Goal: Check status: Check status

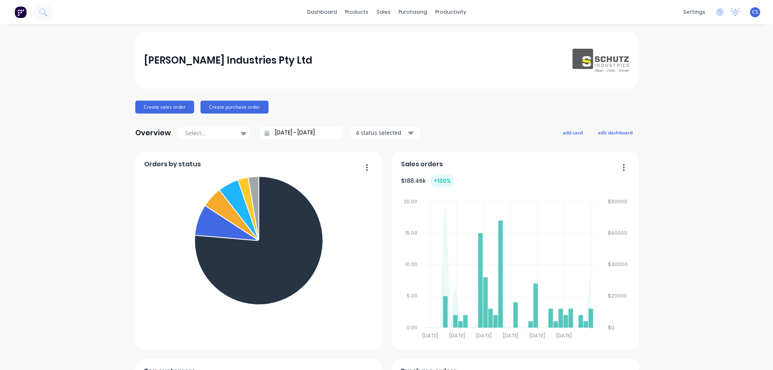
click at [36, 12] on button at bounding box center [43, 12] width 20 height 16
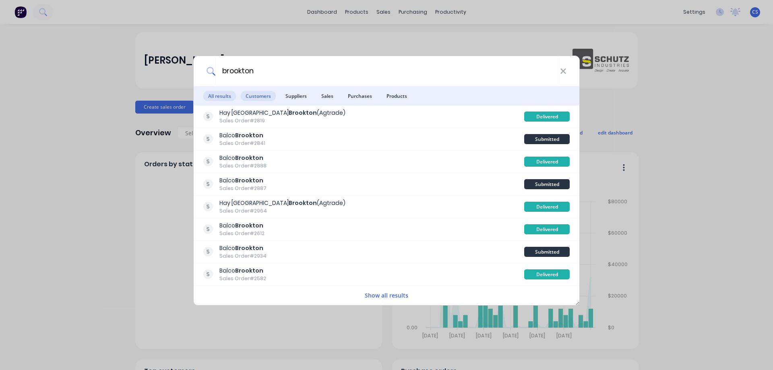
type input "brookton"
click at [262, 93] on span "Customers" at bounding box center [258, 96] width 35 height 10
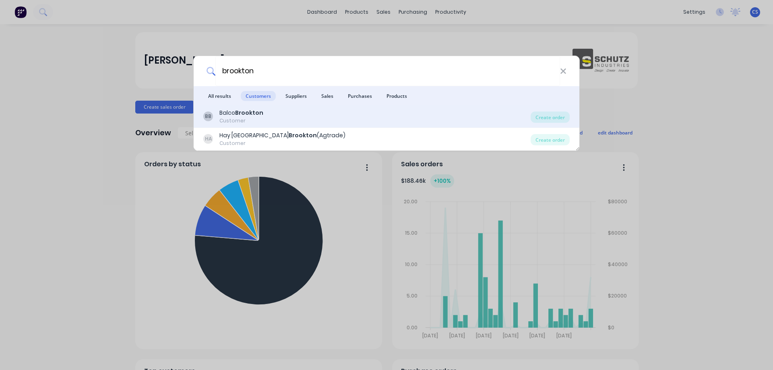
click at [283, 120] on div "BB Balco Brookton Customer" at bounding box center [367, 117] width 328 height 16
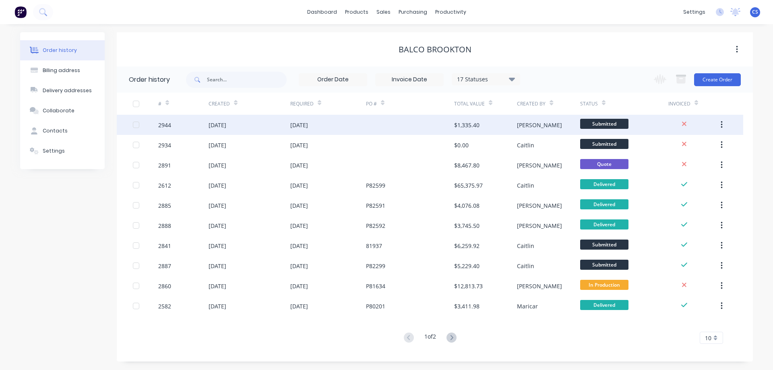
click at [341, 125] on div "[DATE]" at bounding box center [328, 125] width 76 height 20
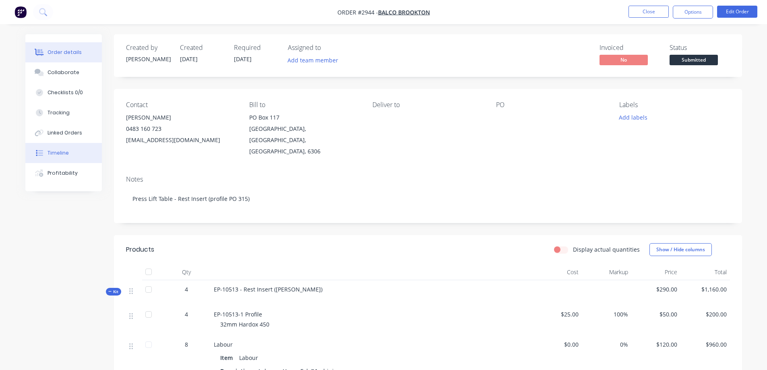
click at [60, 155] on div "Timeline" at bounding box center [58, 152] width 21 height 7
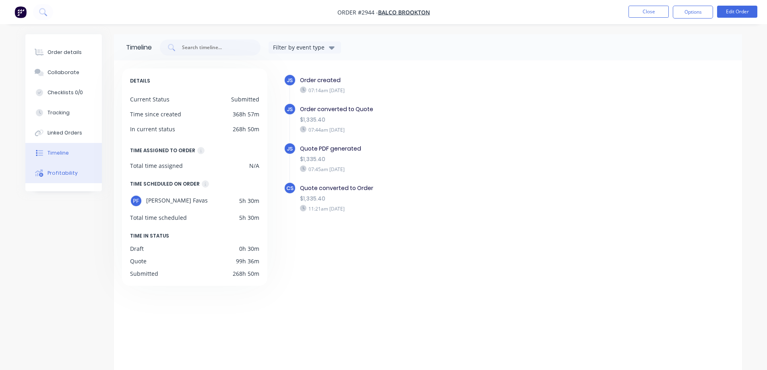
click at [46, 168] on button "Profitability" at bounding box center [63, 173] width 77 height 20
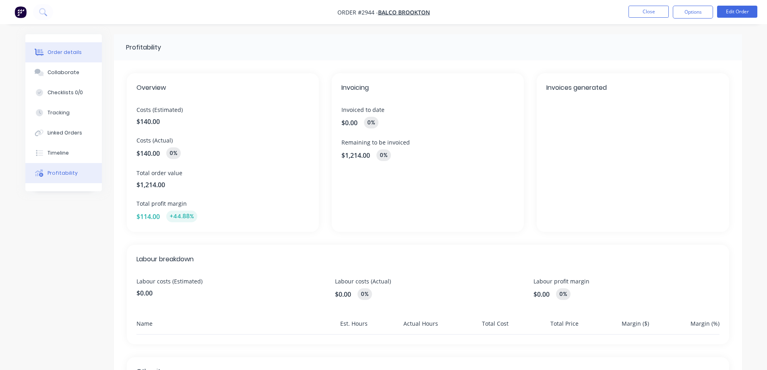
click at [60, 55] on div "Order details" at bounding box center [65, 52] width 34 height 7
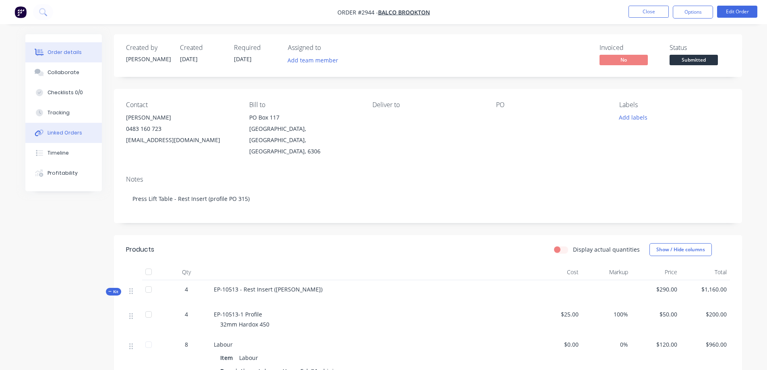
click at [66, 125] on button "Linked Orders" at bounding box center [63, 133] width 77 height 20
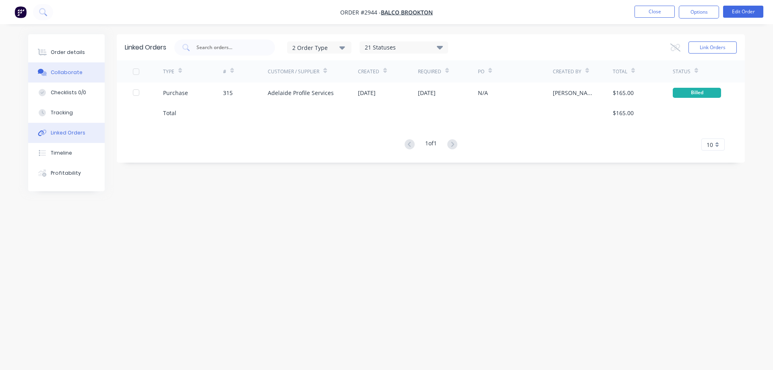
click at [78, 69] on div "Collaborate" at bounding box center [67, 72] width 32 height 7
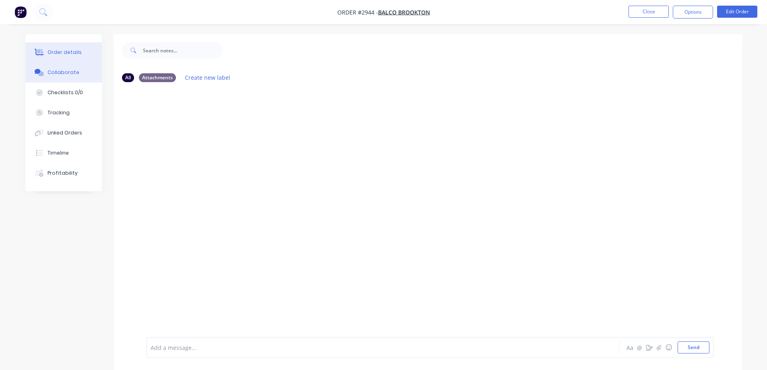
click at [74, 46] on button "Order details" at bounding box center [63, 52] width 77 height 20
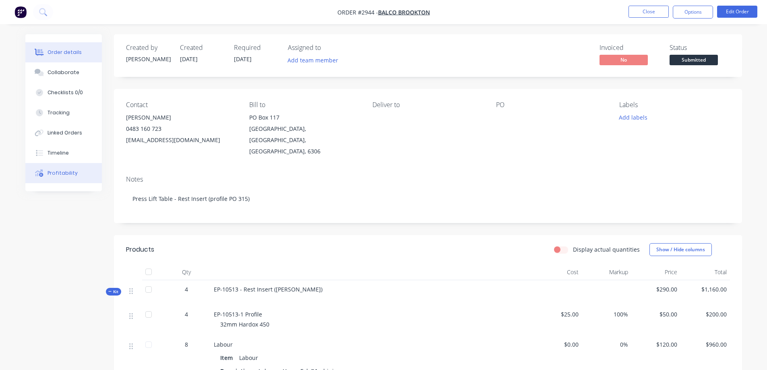
click at [89, 171] on button "Profitability" at bounding box center [63, 173] width 77 height 20
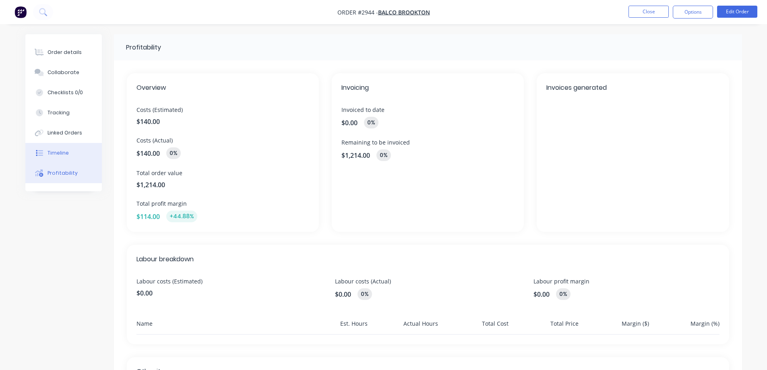
click at [86, 162] on button "Timeline" at bounding box center [63, 153] width 77 height 20
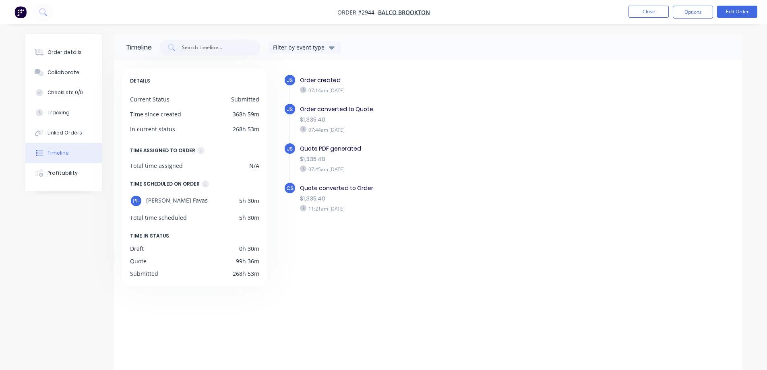
click at [332, 172] on div "07:45am [DATE]" at bounding box center [439, 169] width 279 height 7
click at [303, 168] on icon at bounding box center [303, 169] width 6 height 6
click at [307, 159] on div "$1,335.40" at bounding box center [439, 159] width 279 height 8
click at [313, 145] on div "Quote PDF generated" at bounding box center [439, 149] width 279 height 8
click at [293, 149] on div "JS" at bounding box center [290, 149] width 12 height 12
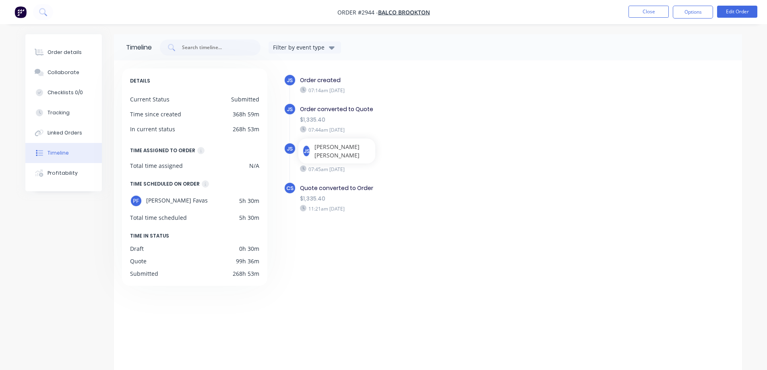
click at [305, 148] on div "JS" at bounding box center [307, 151] width 8 height 12
click at [417, 170] on div "07:45am [DATE]" at bounding box center [439, 169] width 279 height 7
click at [78, 48] on button "Order details" at bounding box center [63, 52] width 77 height 20
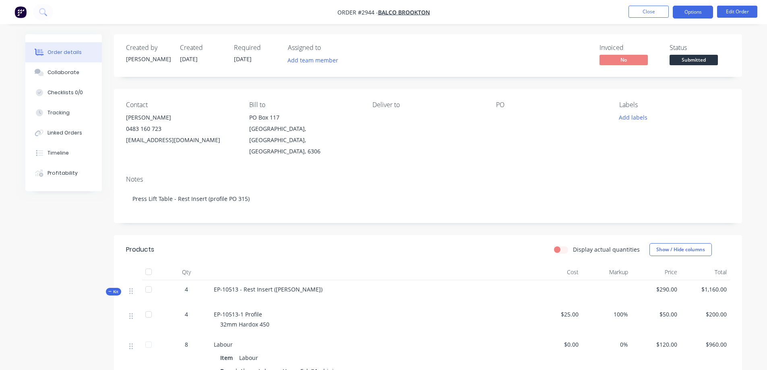
click at [707, 16] on button "Options" at bounding box center [693, 12] width 40 height 13
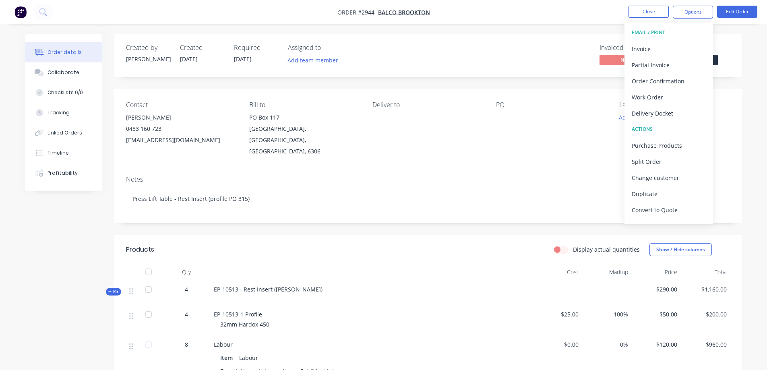
click at [545, 31] on div "Order details Collaborate Checklists 0/0 Tracking Linked Orders Timeline Profit…" at bounding box center [383, 299] width 767 height 599
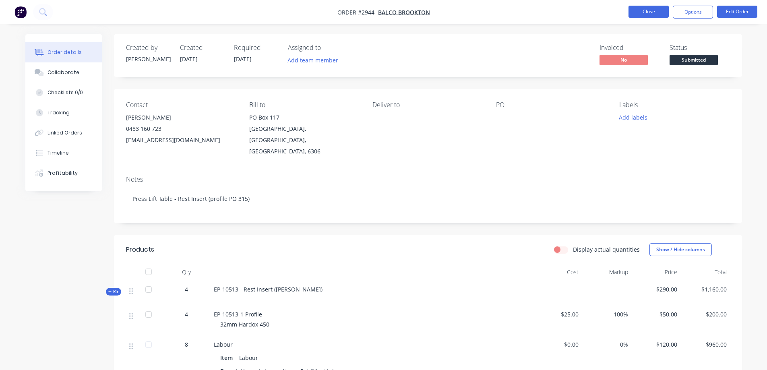
click at [643, 14] on button "Close" at bounding box center [649, 12] width 40 height 12
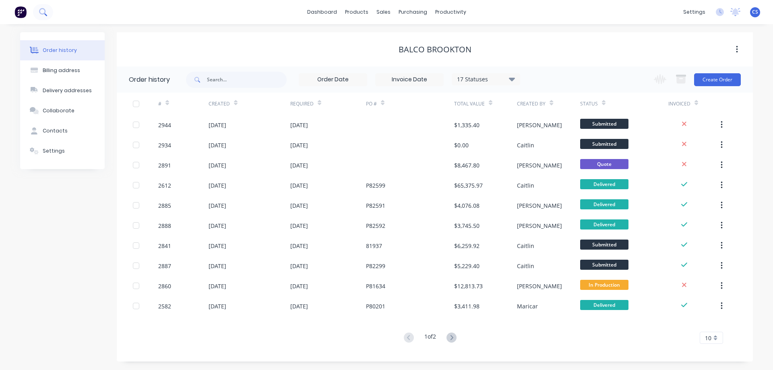
click at [40, 13] on icon at bounding box center [43, 12] width 8 height 8
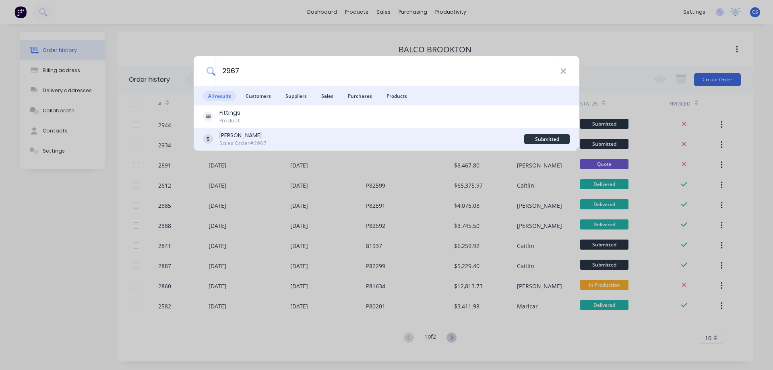
type input "2967"
click at [269, 142] on div "[PERSON_NAME] Sales Order #2967" at bounding box center [363, 139] width 321 height 16
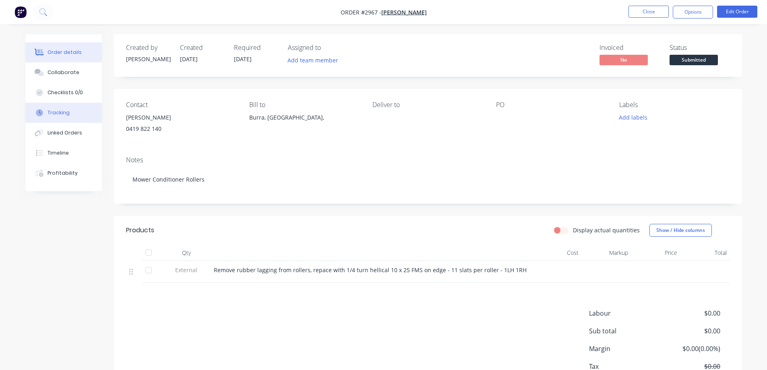
click at [77, 110] on button "Tracking" at bounding box center [63, 113] width 77 height 20
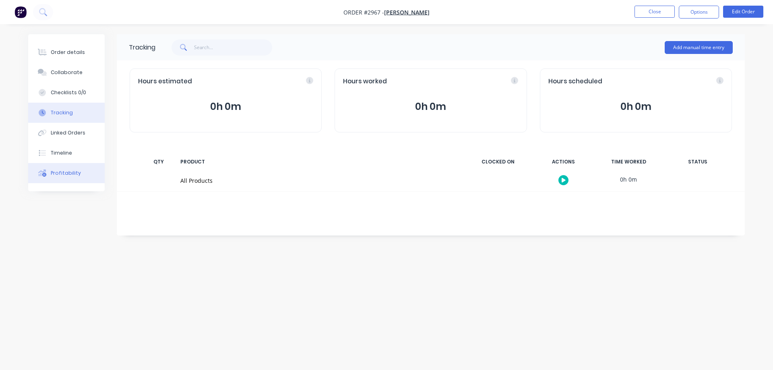
click at [84, 168] on button "Profitability" at bounding box center [66, 173] width 77 height 20
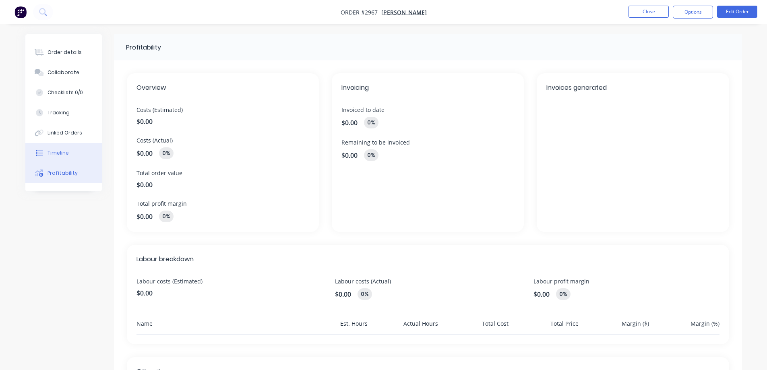
click at [80, 151] on button "Timeline" at bounding box center [63, 153] width 77 height 20
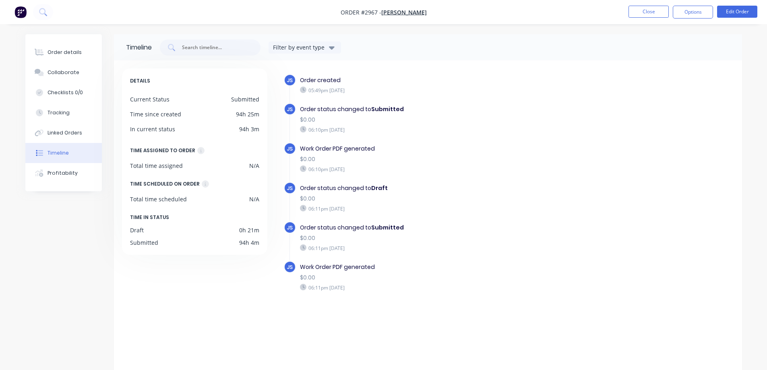
click at [55, 13] on nav "Order #2967 - [PERSON_NAME] Close Options Edit Order" at bounding box center [383, 12] width 767 height 24
click at [48, 14] on button at bounding box center [43, 12] width 20 height 16
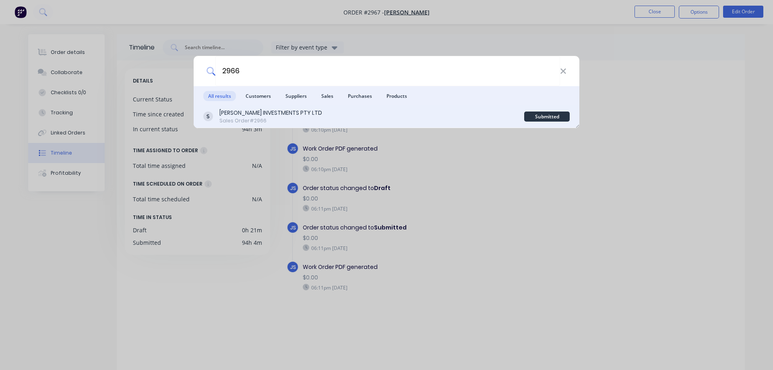
type input "2966"
click at [313, 112] on div "[PERSON_NAME] INVESTMENTS PTY LTD Sales Order #2966" at bounding box center [363, 117] width 321 height 16
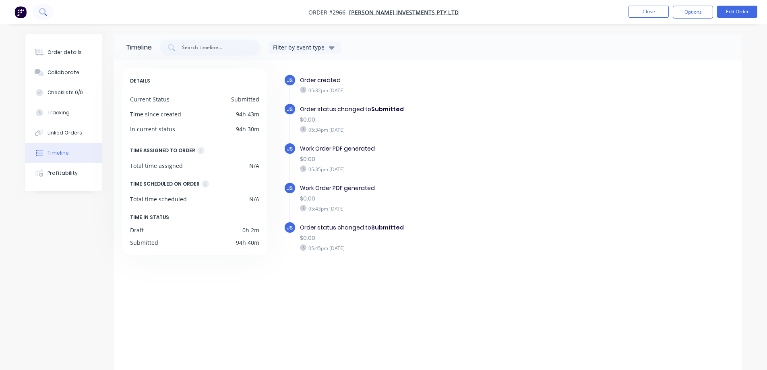
click at [48, 11] on button at bounding box center [43, 12] width 20 height 16
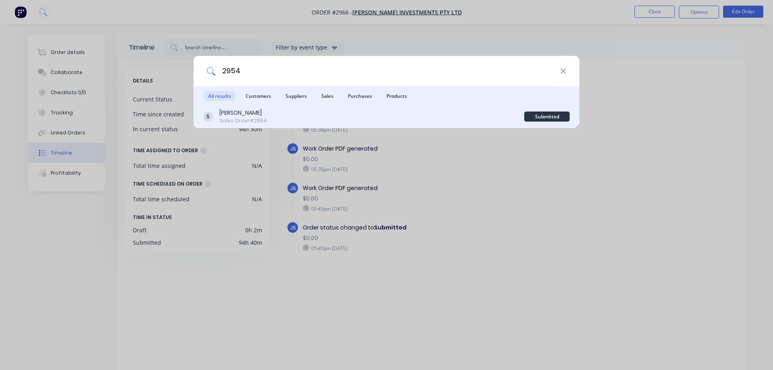
type input "2954"
click at [277, 114] on div "[PERSON_NAME] Sales Order #2954" at bounding box center [363, 117] width 321 height 16
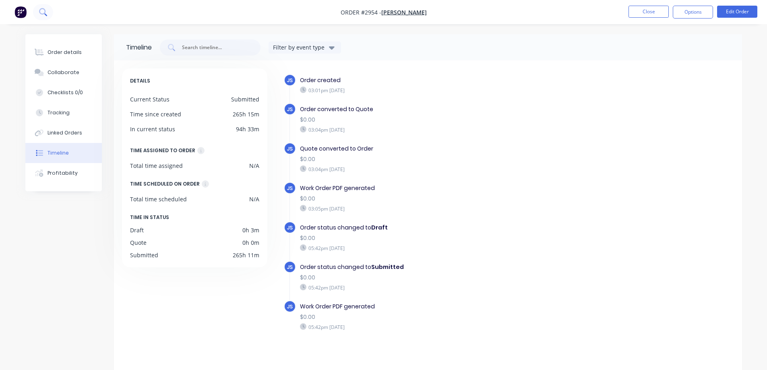
click at [38, 12] on button at bounding box center [43, 12] width 20 height 16
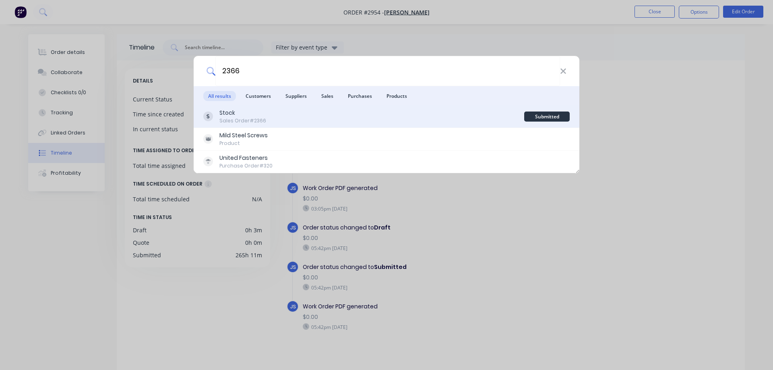
type input "2366"
click at [298, 122] on div "Stock Sales Order #2366" at bounding box center [363, 117] width 321 height 16
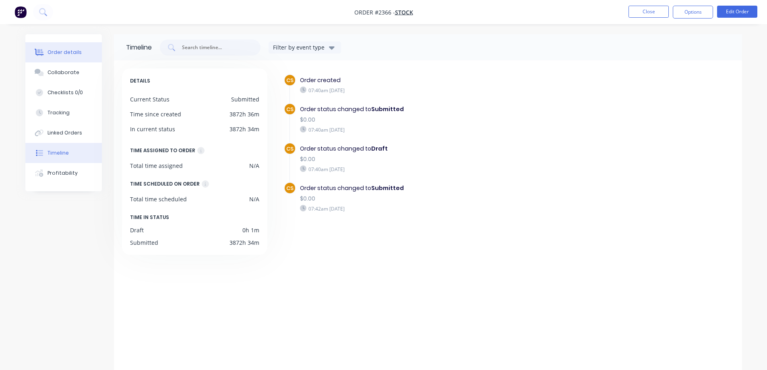
click at [50, 49] on div "Order details" at bounding box center [65, 52] width 34 height 7
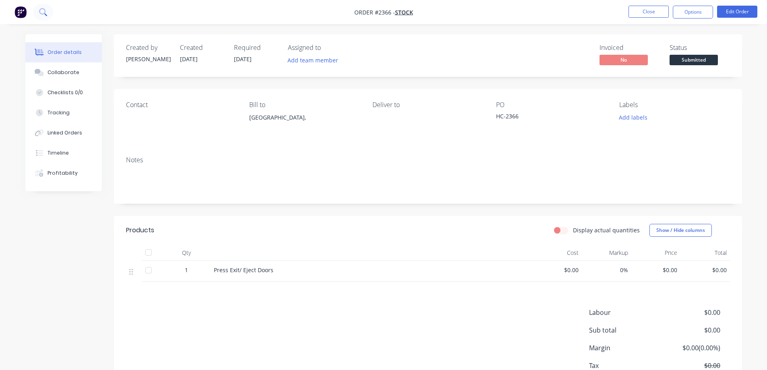
click at [48, 17] on button at bounding box center [43, 12] width 20 height 16
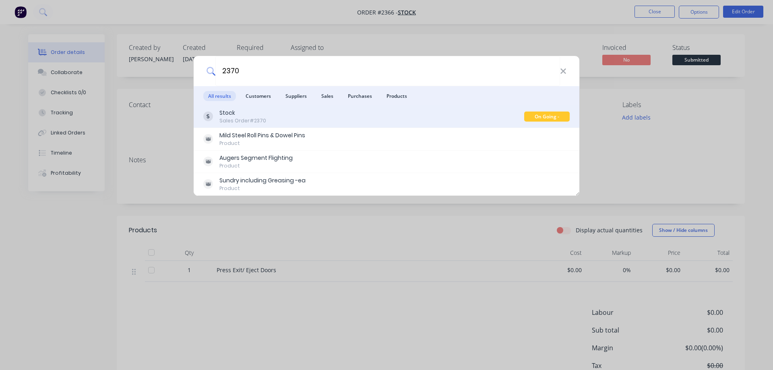
type input "2370"
click at [322, 122] on div "Stock Sales Order #2370" at bounding box center [363, 117] width 321 height 16
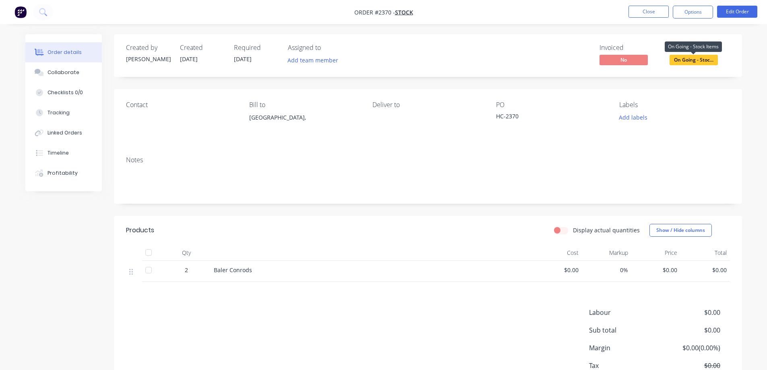
click at [688, 59] on span "On Going - Stoc..." at bounding box center [694, 60] width 48 height 10
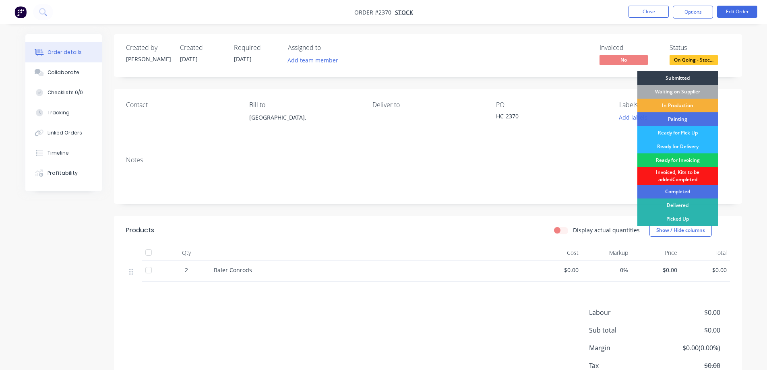
click at [690, 159] on div "Ready for Invoicing" at bounding box center [678, 160] width 81 height 14
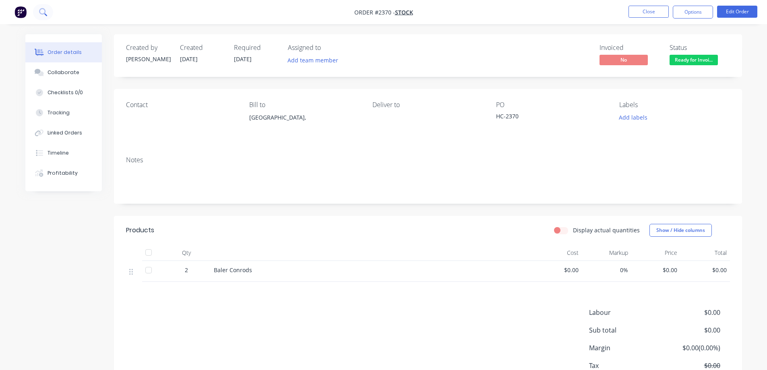
click at [39, 12] on button at bounding box center [43, 12] width 20 height 16
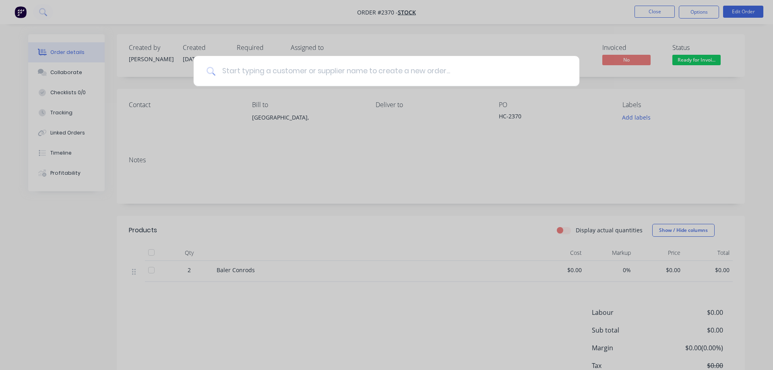
click at [240, 70] on input at bounding box center [391, 71] width 351 height 30
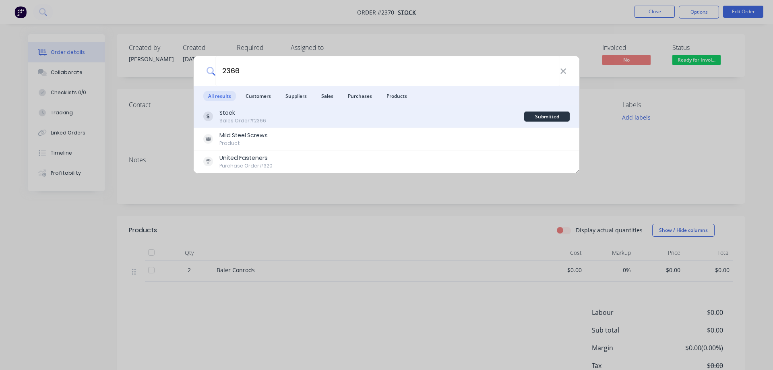
type input "2366"
click at [279, 120] on div "Stock Sales Order #2366" at bounding box center [363, 117] width 321 height 16
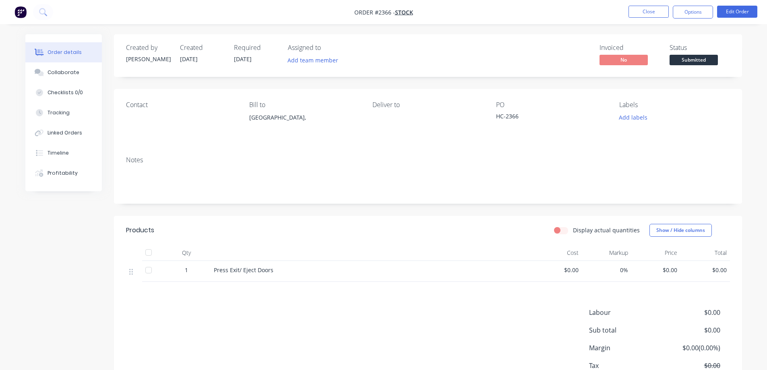
click at [691, 58] on span "Submitted" at bounding box center [694, 60] width 48 height 10
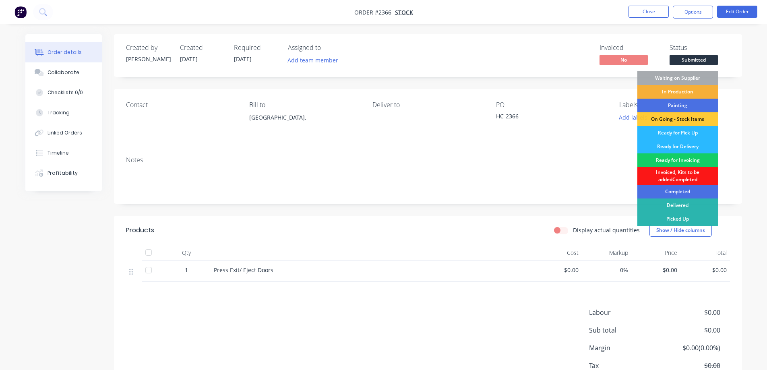
click at [693, 162] on div "Ready for Invoicing" at bounding box center [678, 160] width 81 height 14
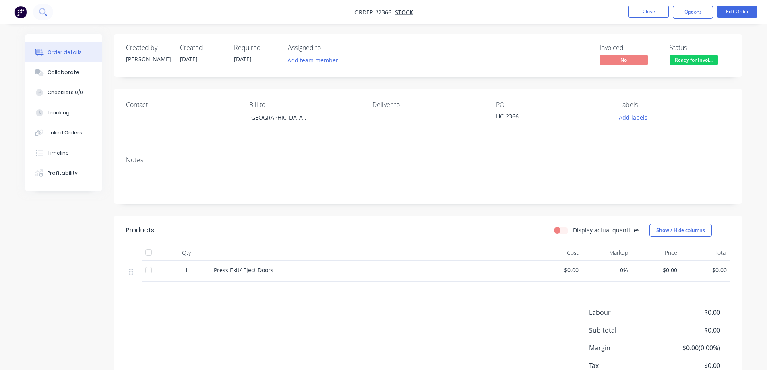
click at [43, 12] on icon at bounding box center [43, 12] width 8 height 8
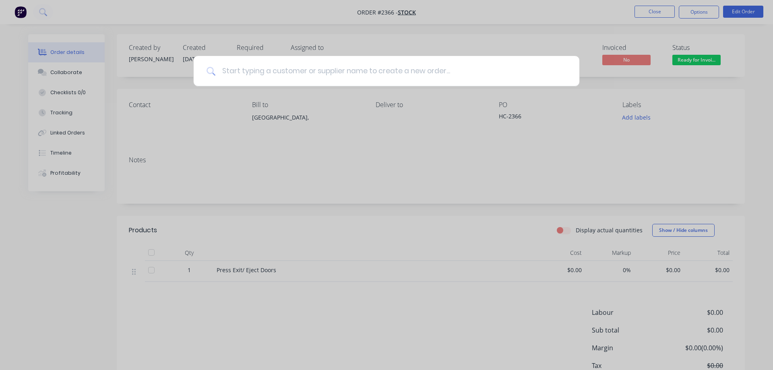
click at [271, 72] on input at bounding box center [391, 71] width 351 height 30
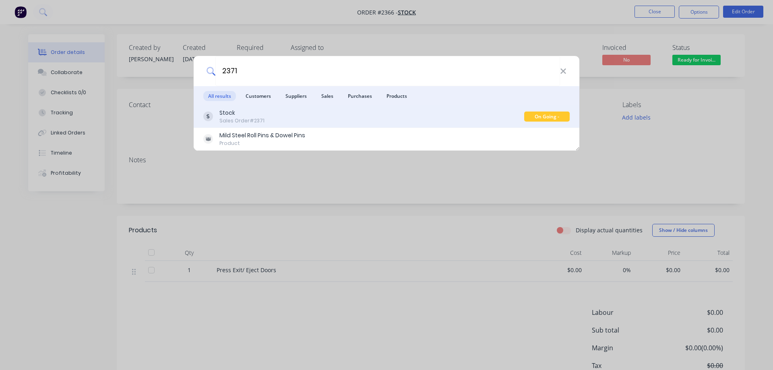
type input "2371"
click at [295, 123] on div "Stock Sales Order #2371" at bounding box center [363, 117] width 321 height 16
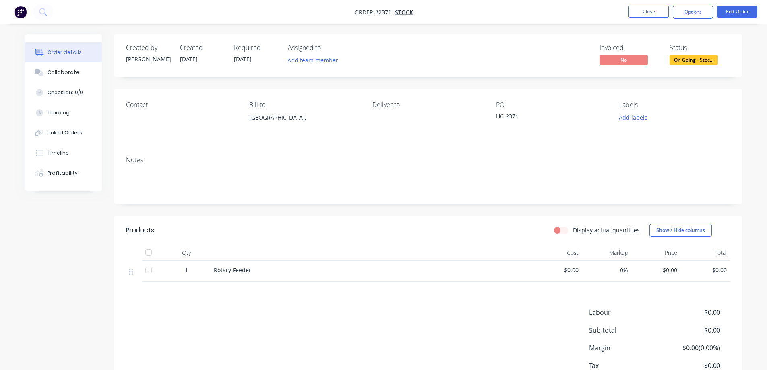
click at [685, 64] on span "On Going - Stoc..." at bounding box center [694, 60] width 48 height 10
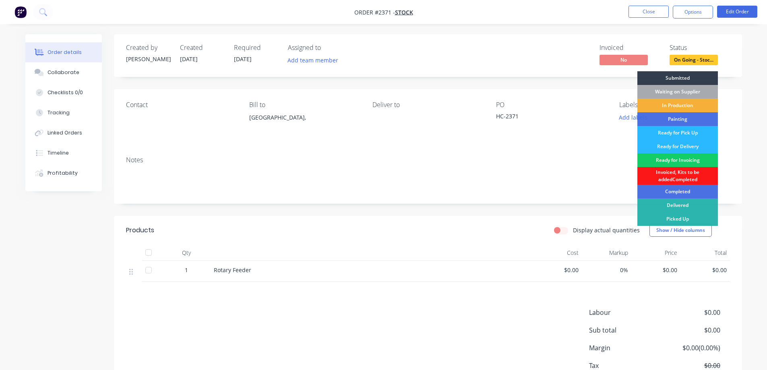
click at [680, 160] on div "Ready for Invoicing" at bounding box center [678, 160] width 81 height 14
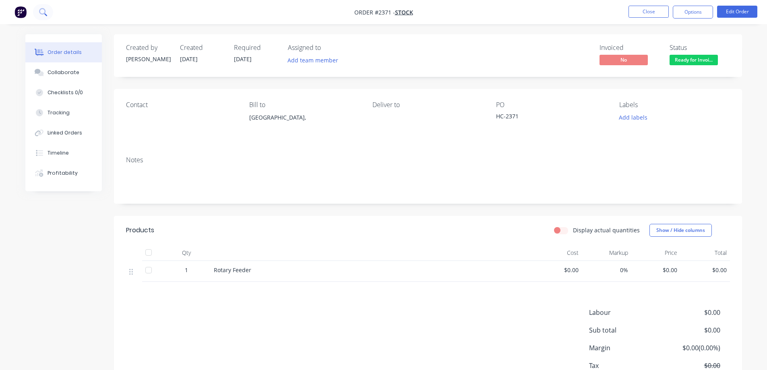
click at [36, 10] on button at bounding box center [43, 12] width 20 height 16
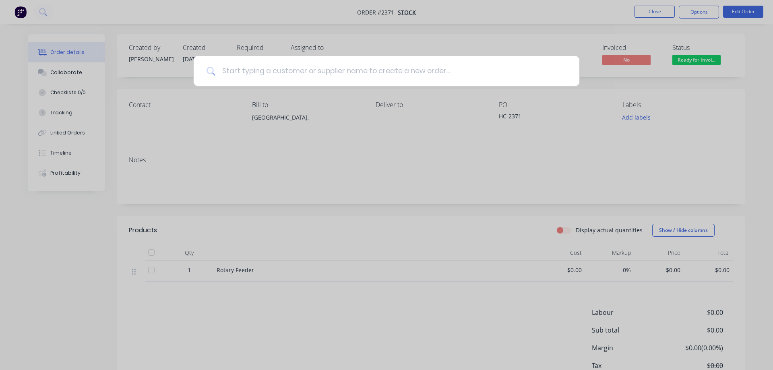
click at [250, 73] on input at bounding box center [391, 71] width 351 height 30
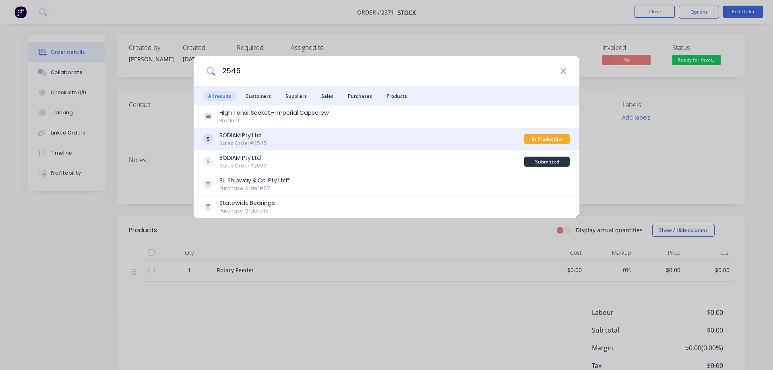
type input "2545"
click at [329, 137] on div "BODIAM Pty Ltd Sales Order #2545" at bounding box center [363, 139] width 321 height 16
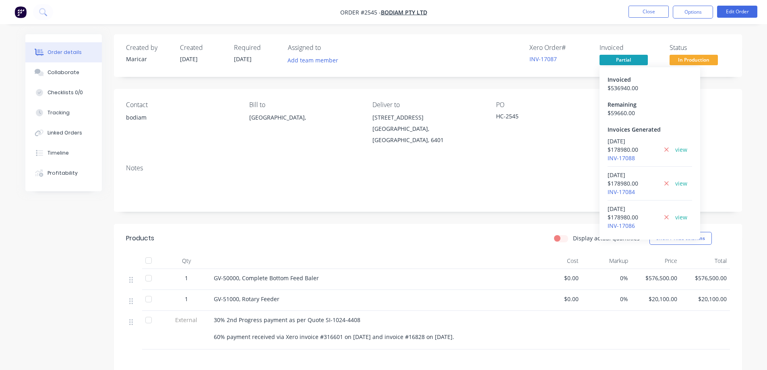
scroll to position [2, 0]
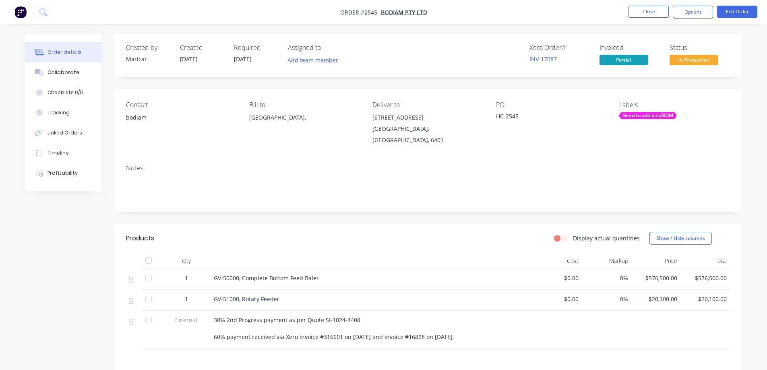
click at [646, 116] on div "Need to add kits/BOM" at bounding box center [648, 115] width 57 height 7
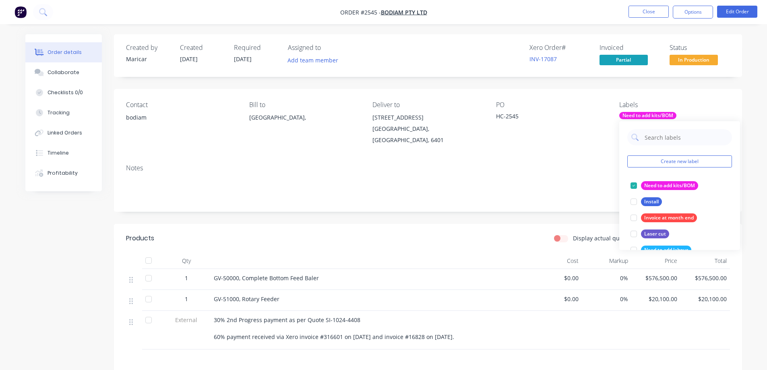
click at [646, 116] on div "Need to add kits/BOM" at bounding box center [648, 115] width 57 height 7
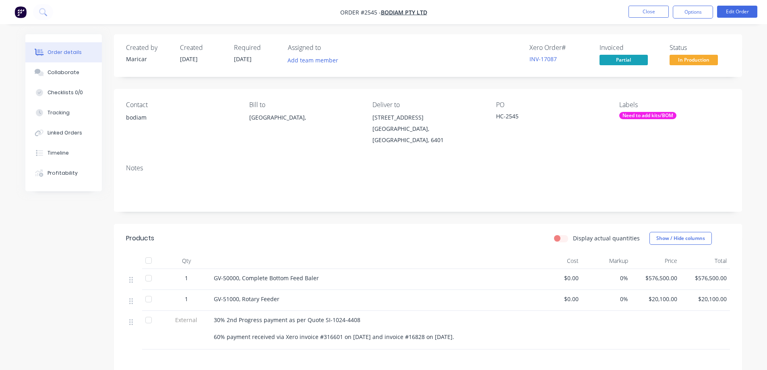
click at [690, 58] on span "In Production" at bounding box center [694, 60] width 48 height 10
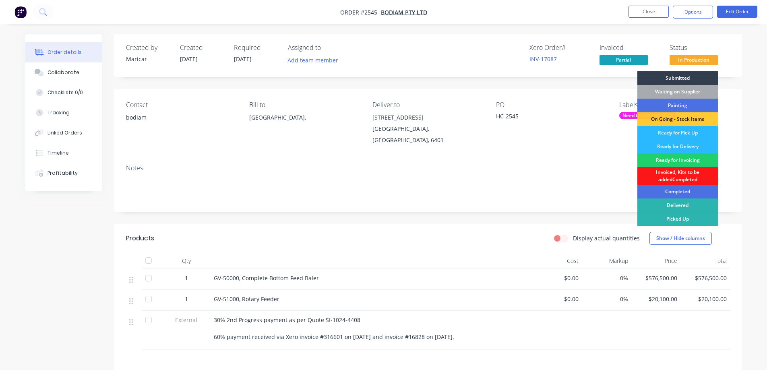
click at [732, 89] on div "Contact bodiam Bill to [GEOGRAPHIC_DATA], Deliver to [STREET_ADDRESS] Labels Ne…" at bounding box center [428, 123] width 628 height 69
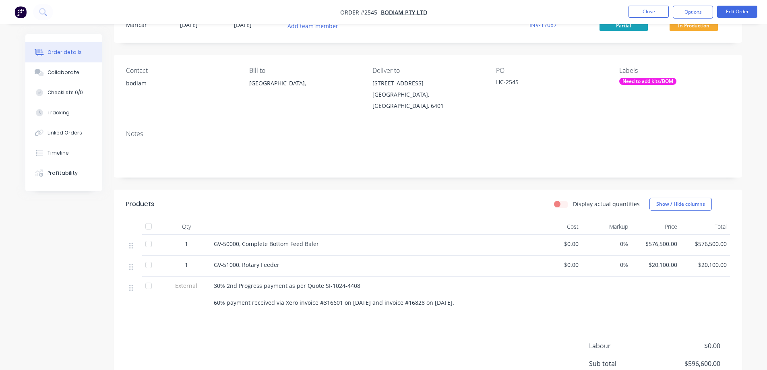
scroll to position [0, 0]
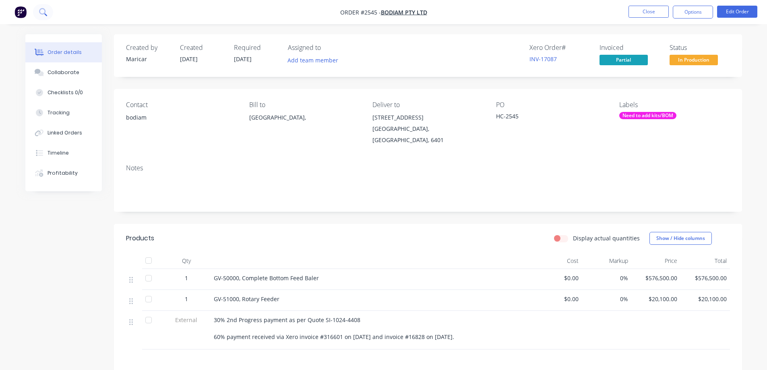
click at [47, 12] on button at bounding box center [43, 12] width 20 height 16
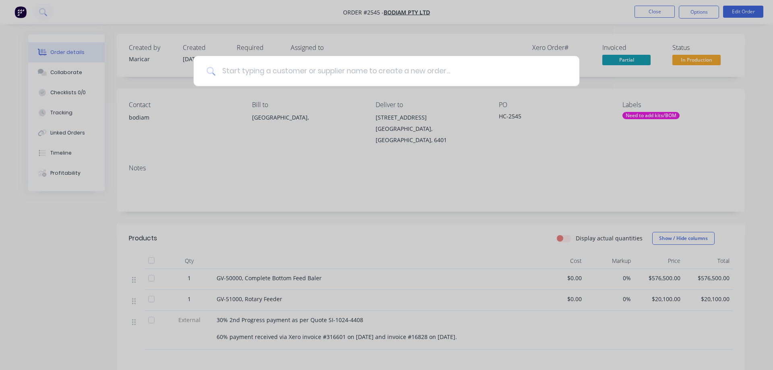
click at [240, 72] on input at bounding box center [391, 71] width 351 height 30
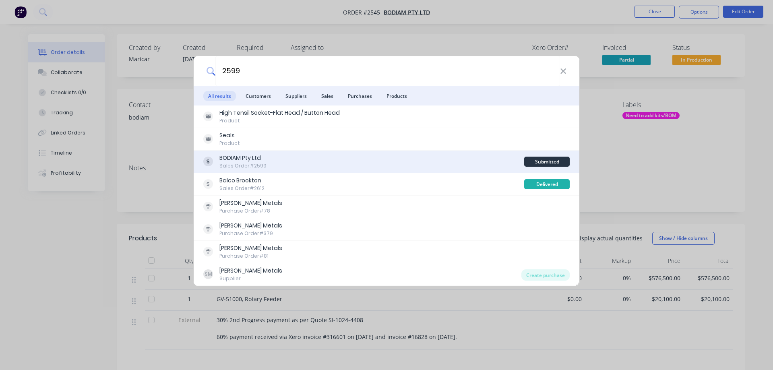
type input "2599"
click at [331, 155] on div "BODIAM Pty Ltd Sales Order #2599" at bounding box center [363, 162] width 321 height 16
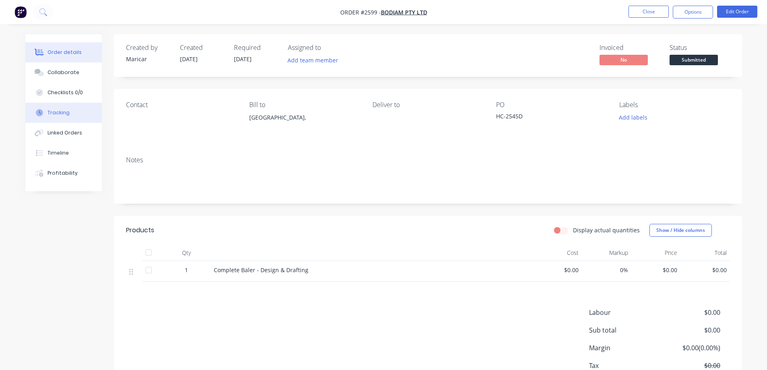
click at [76, 114] on button "Tracking" at bounding box center [63, 113] width 77 height 20
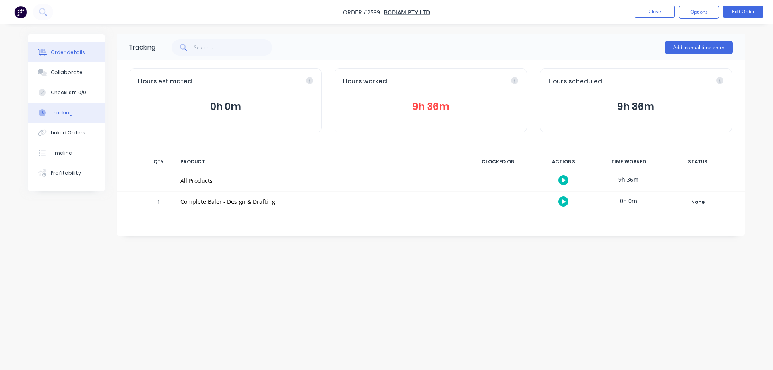
click at [64, 56] on div "Order details" at bounding box center [68, 52] width 34 height 7
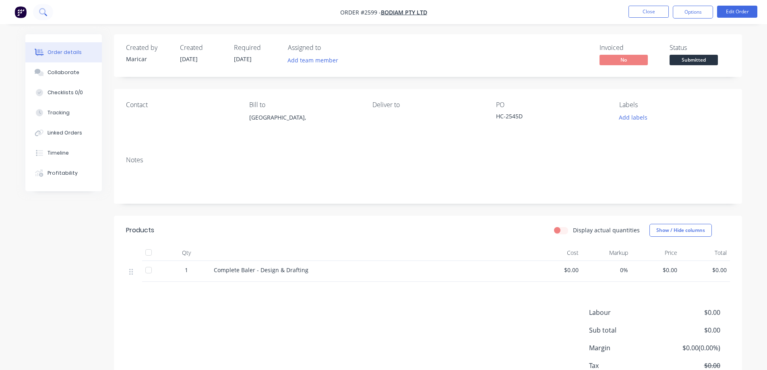
click at [40, 7] on button at bounding box center [43, 12] width 20 height 16
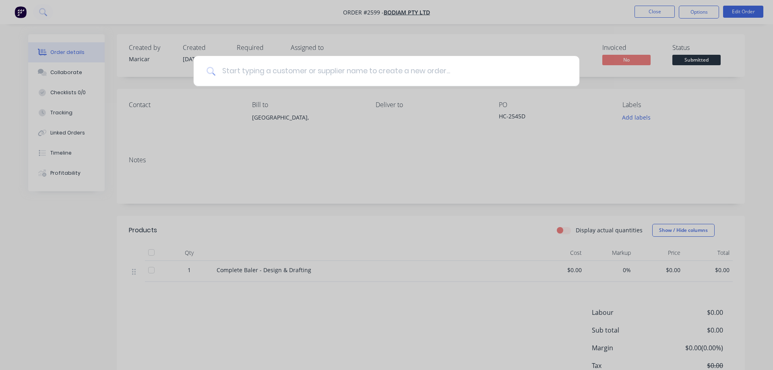
click at [276, 75] on input at bounding box center [391, 71] width 351 height 30
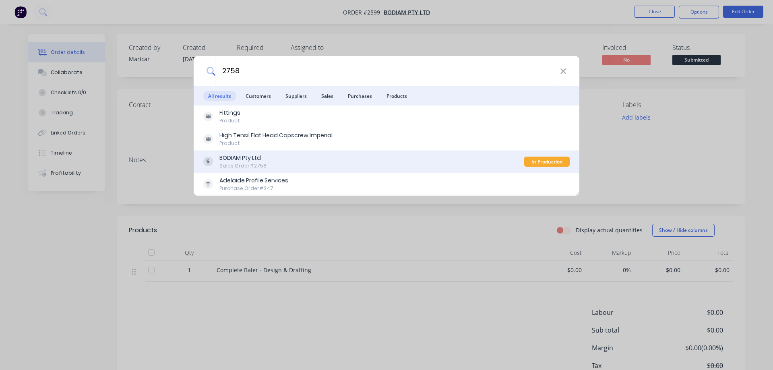
type input "2758"
click at [324, 158] on div "BODIAM Pty Ltd Sales Order #2758" at bounding box center [363, 162] width 321 height 16
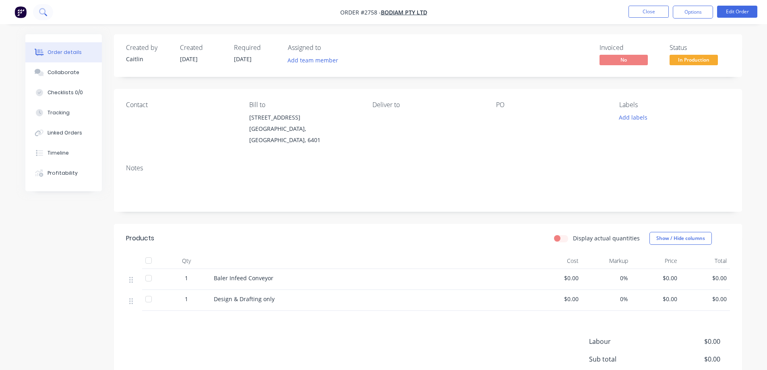
click at [44, 12] on icon at bounding box center [43, 12] width 8 height 8
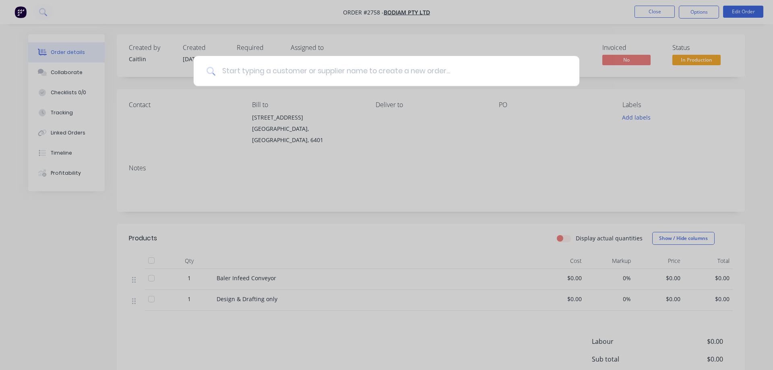
click at [236, 73] on input at bounding box center [391, 71] width 351 height 30
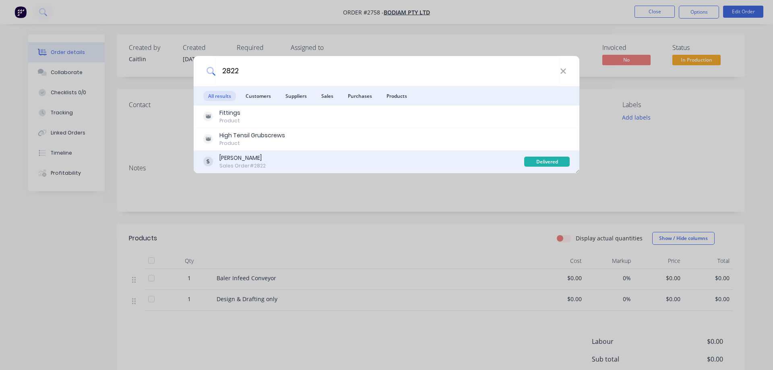
type input "2822"
click at [315, 155] on div "[PERSON_NAME] Sales Order #2822" at bounding box center [363, 162] width 321 height 16
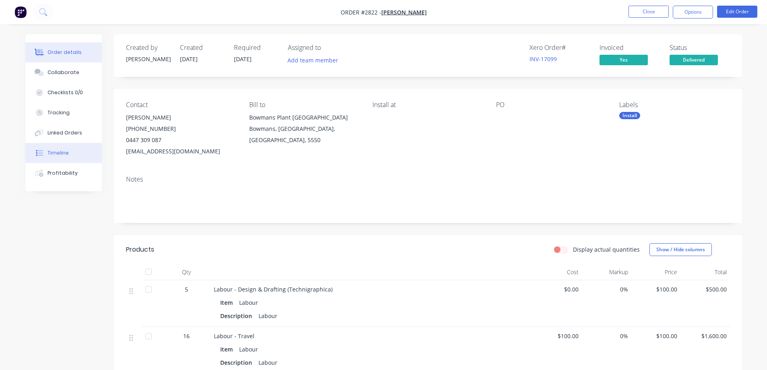
click at [58, 151] on div "Timeline" at bounding box center [58, 152] width 21 height 7
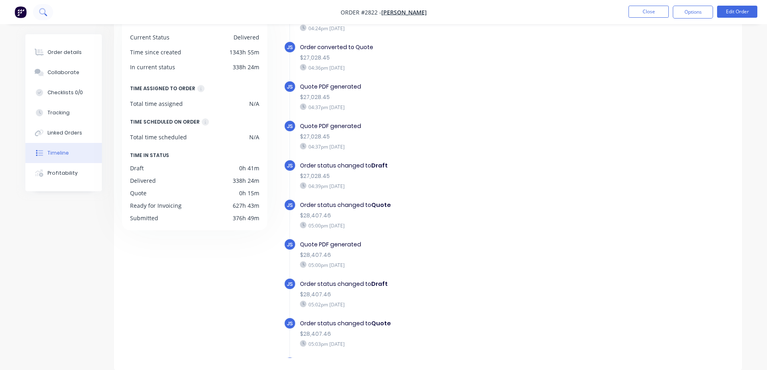
click at [50, 10] on button at bounding box center [43, 12] width 20 height 16
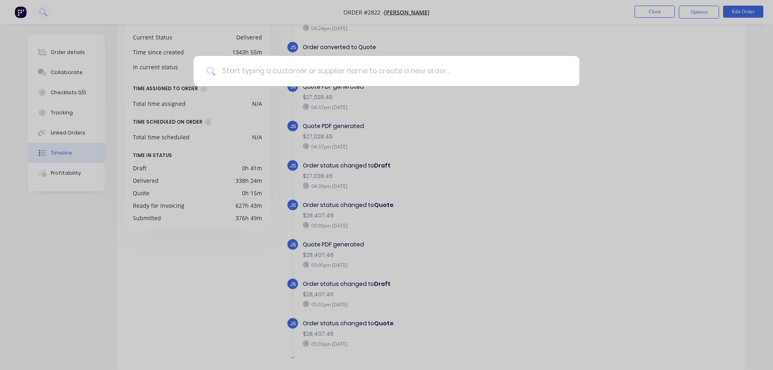
click at [243, 67] on input at bounding box center [391, 71] width 351 height 30
type input "3"
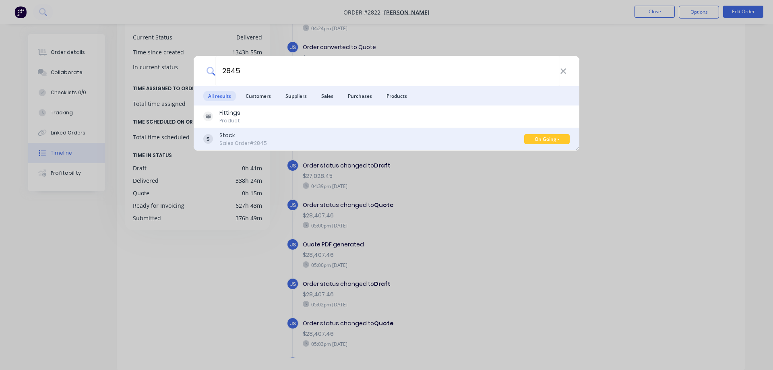
type input "2845"
click at [276, 133] on div "Stock Sales Order #2845" at bounding box center [363, 139] width 321 height 16
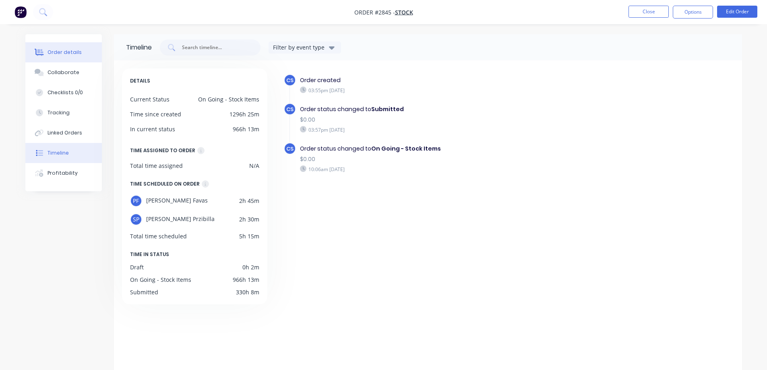
click at [70, 58] on button "Order details" at bounding box center [63, 52] width 77 height 20
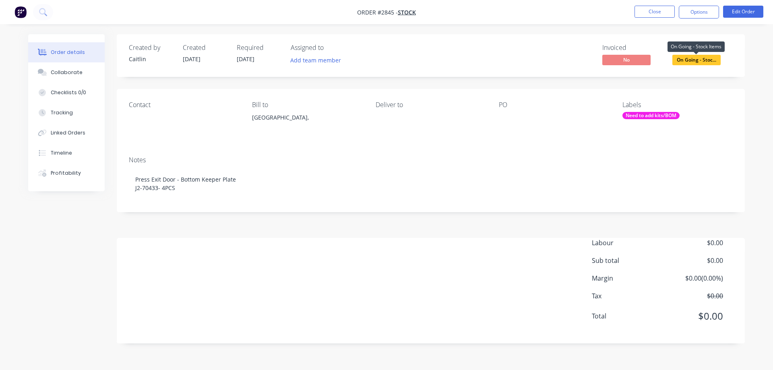
click at [701, 62] on span "On Going - Stoc..." at bounding box center [697, 60] width 48 height 10
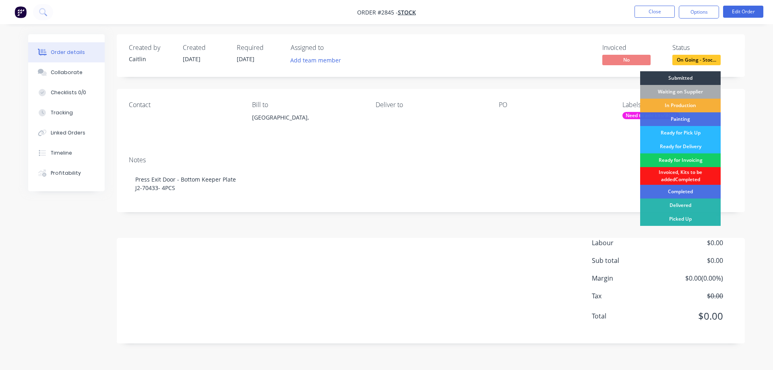
click at [701, 162] on div "Ready for Invoicing" at bounding box center [681, 160] width 81 height 14
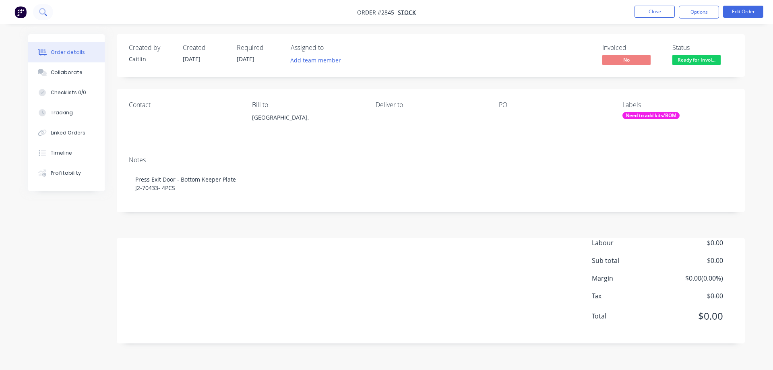
click at [37, 9] on button at bounding box center [43, 12] width 20 height 16
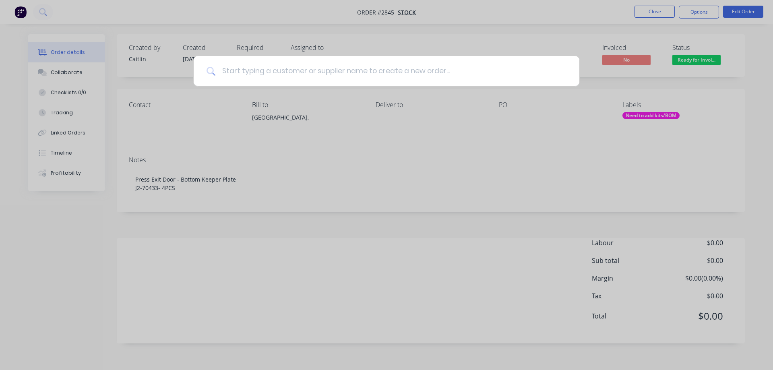
click at [263, 69] on input at bounding box center [391, 71] width 351 height 30
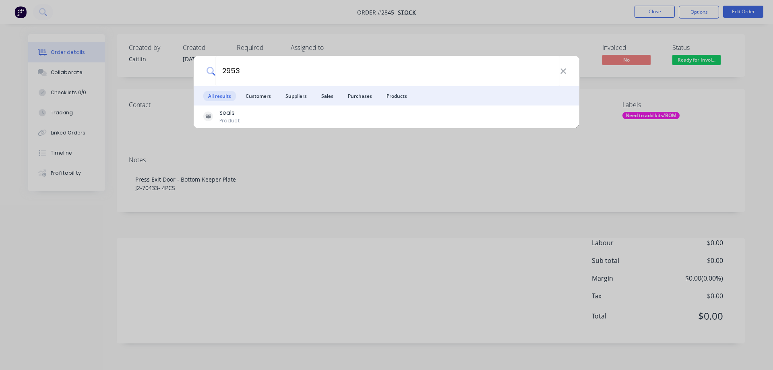
type input "2953"
click at [18, 13] on div "2953 All results Customers Suppliers Sales Purchases Products Seals Product" at bounding box center [386, 185] width 773 height 370
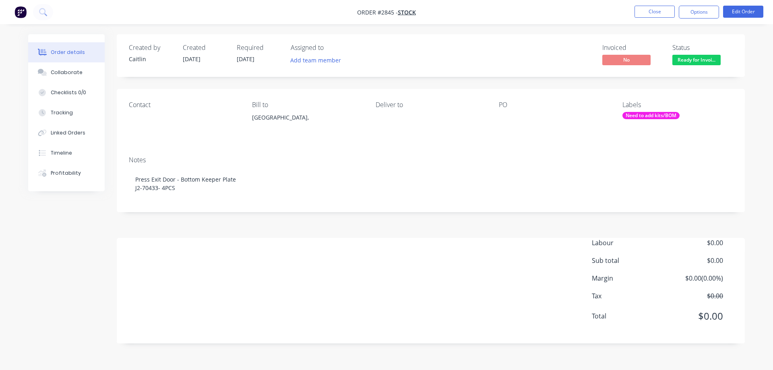
click at [21, 13] on img "button" at bounding box center [21, 12] width 12 height 12
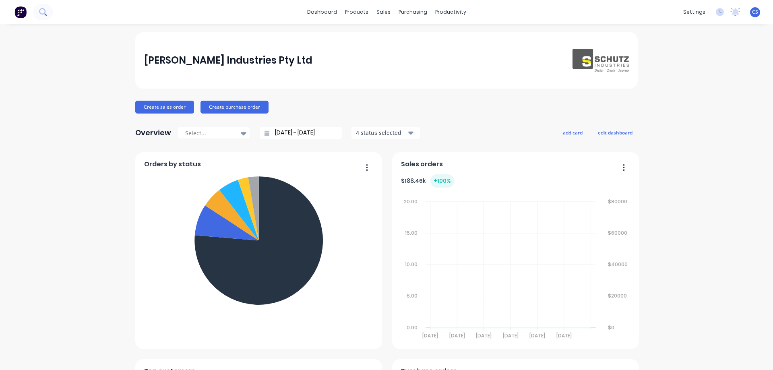
click at [41, 12] on icon at bounding box center [43, 12] width 8 height 8
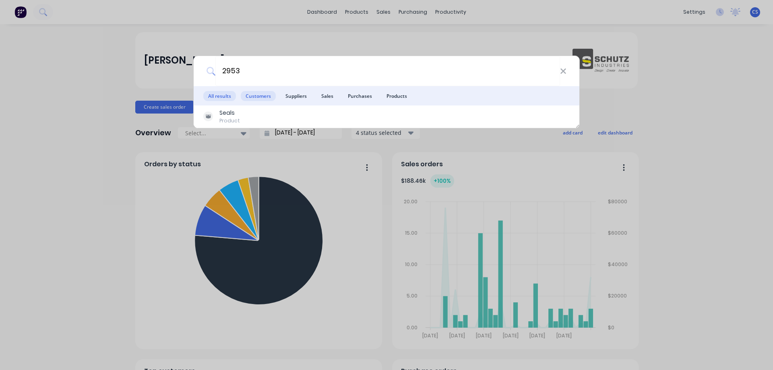
click at [270, 92] on span "Customers" at bounding box center [258, 96] width 35 height 10
click at [299, 95] on span "Suppliers" at bounding box center [296, 96] width 31 height 10
click at [329, 94] on span "Sales" at bounding box center [328, 96] width 22 height 10
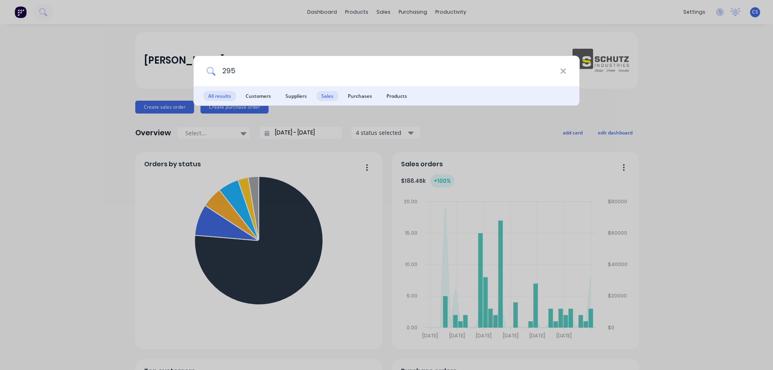
type input "295"
click at [225, 96] on span "All results" at bounding box center [219, 96] width 33 height 10
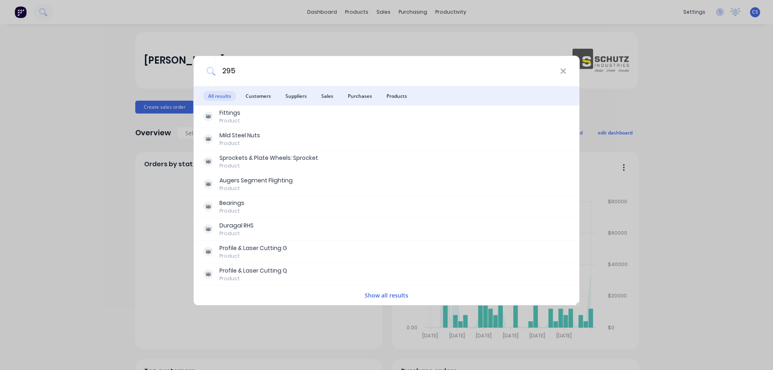
click at [372, 16] on div "295 All results Customers Suppliers Sales Purchases Products Fittings Product M…" at bounding box center [386, 185] width 773 height 370
click at [353, 14] on div "products" at bounding box center [356, 12] width 31 height 12
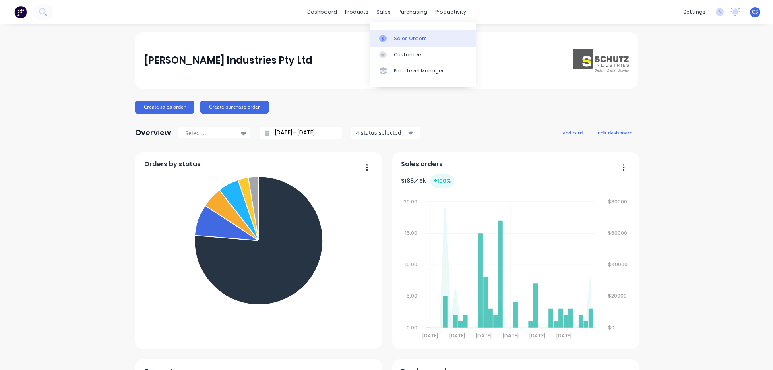
click at [395, 38] on div "Sales Orders" at bounding box center [410, 38] width 33 height 7
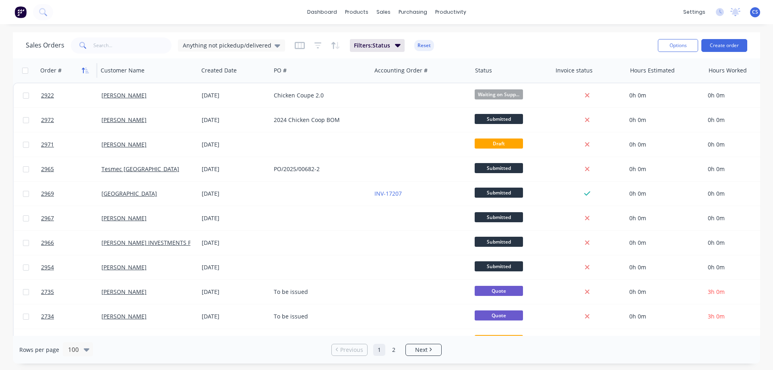
click at [85, 67] on icon "button" at bounding box center [85, 70] width 7 height 6
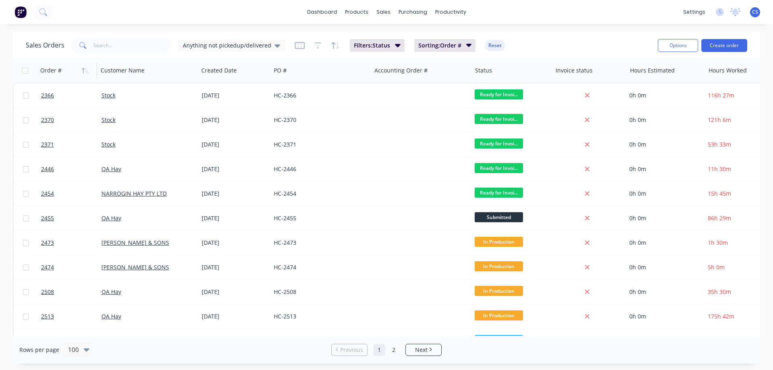
click at [85, 67] on icon "button" at bounding box center [85, 70] width 7 height 6
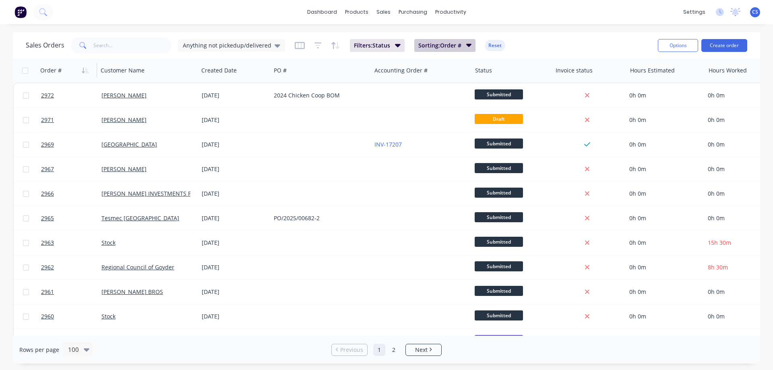
click at [457, 48] on span "Sorting: Order #" at bounding box center [440, 45] width 43 height 8
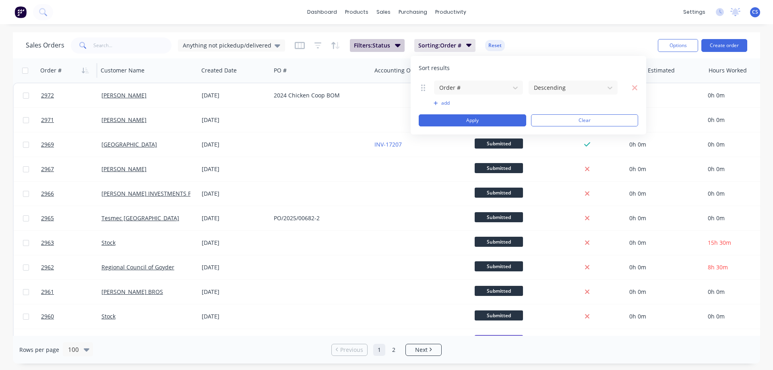
click at [379, 42] on span "Filters: Status" at bounding box center [372, 45] width 36 height 8
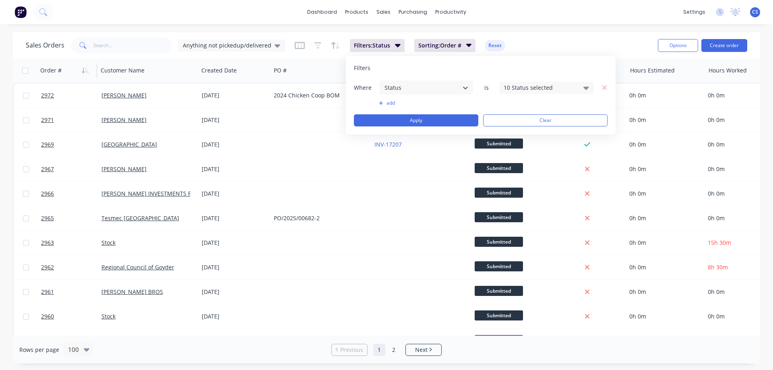
click at [527, 90] on div "10 Status selected" at bounding box center [540, 87] width 73 height 8
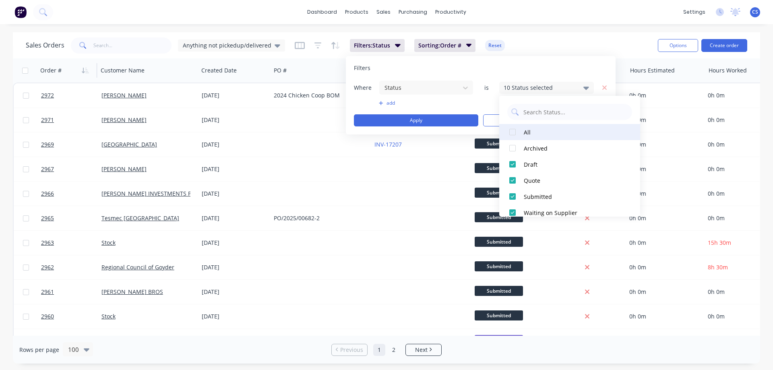
click at [518, 132] on div at bounding box center [513, 132] width 16 height 16
click at [529, 35] on div "Sales Orders Anything not pickedup/delivered Filters: Status Sorting: Order # R…" at bounding box center [387, 45] width 748 height 26
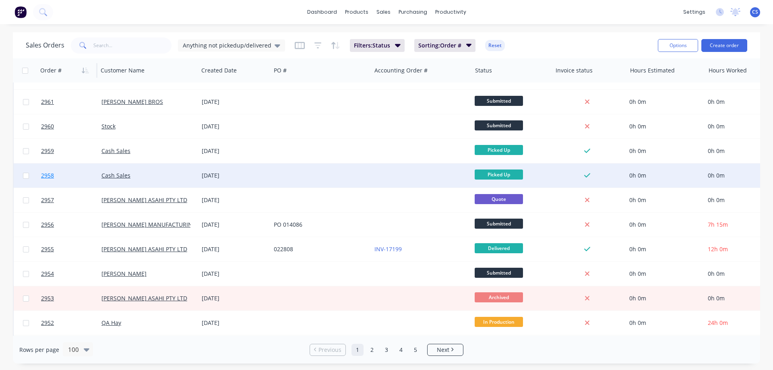
scroll to position [282, 0]
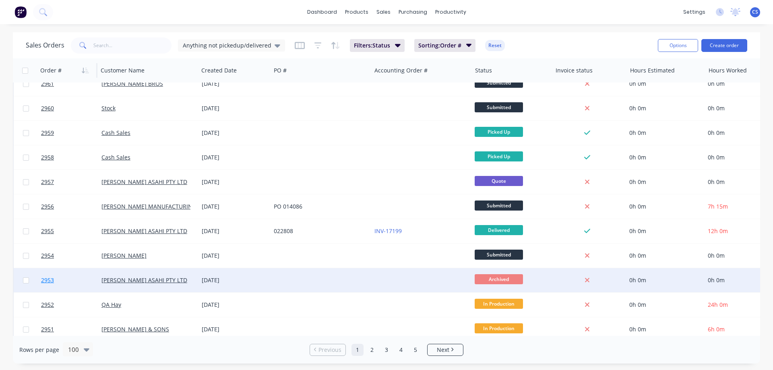
click at [68, 279] on link "2953" at bounding box center [71, 280] width 60 height 24
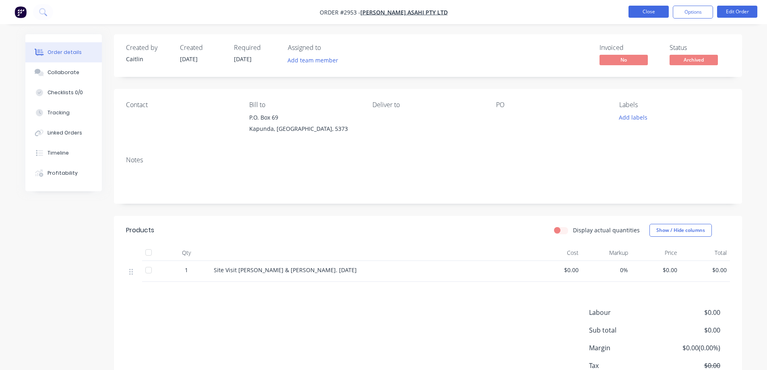
click at [643, 15] on button "Close" at bounding box center [649, 12] width 40 height 12
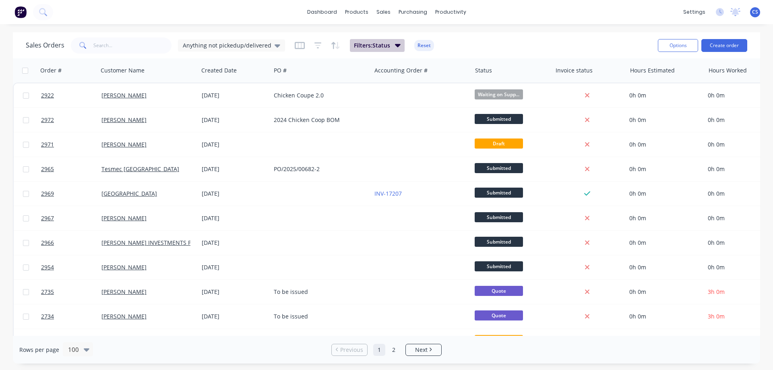
click at [374, 42] on span "Filters: Status" at bounding box center [372, 45] width 36 height 8
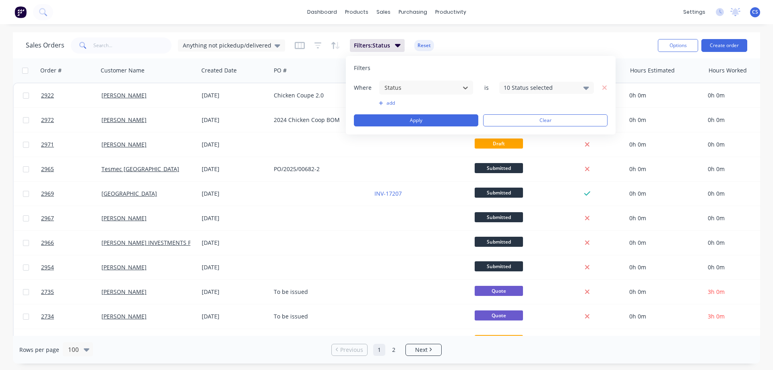
click at [519, 86] on div "10 Status selected" at bounding box center [540, 87] width 73 height 8
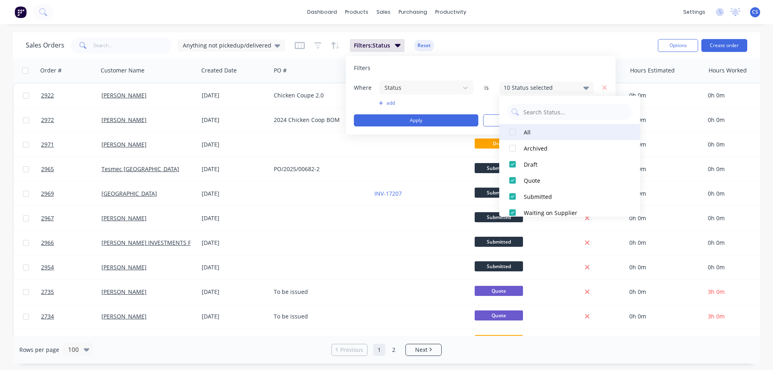
click at [524, 135] on button "All" at bounding box center [570, 132] width 141 height 16
click at [506, 28] on div "dashboard products sales purchasing productivity dashboard products Product Cat…" at bounding box center [386, 185] width 773 height 370
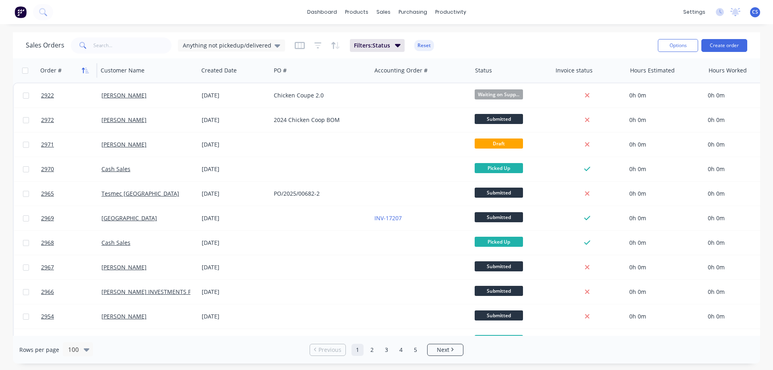
click at [86, 70] on icon "button" at bounding box center [85, 70] width 7 height 6
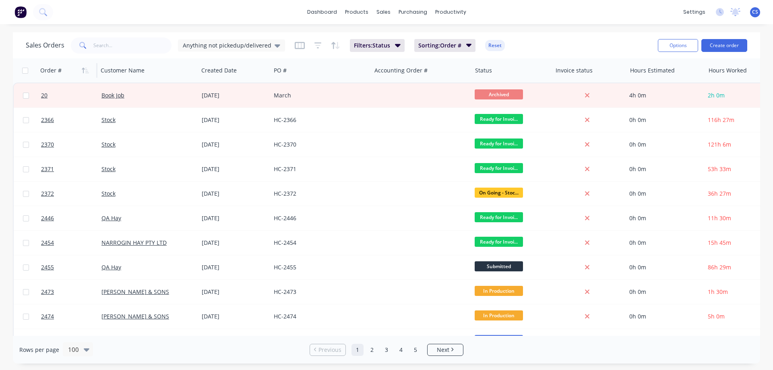
click at [86, 70] on icon "button" at bounding box center [85, 70] width 7 height 6
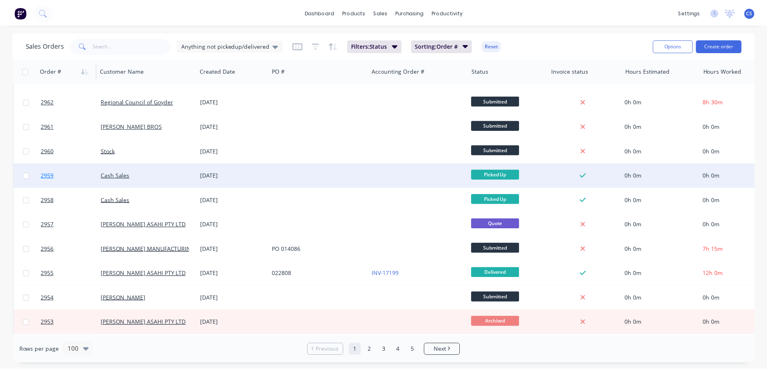
scroll to position [242, 0]
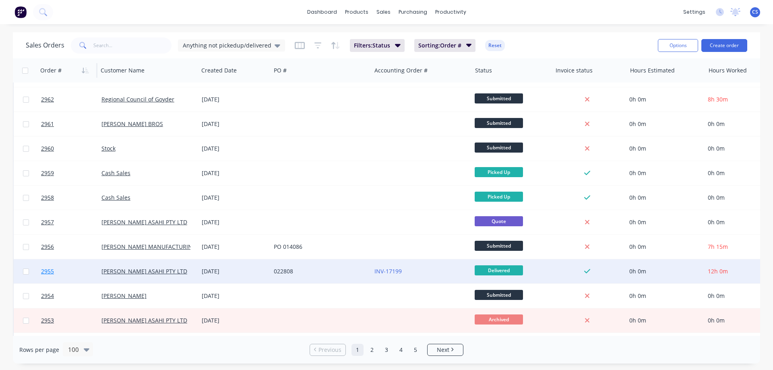
click at [88, 265] on link "2955" at bounding box center [71, 271] width 60 height 24
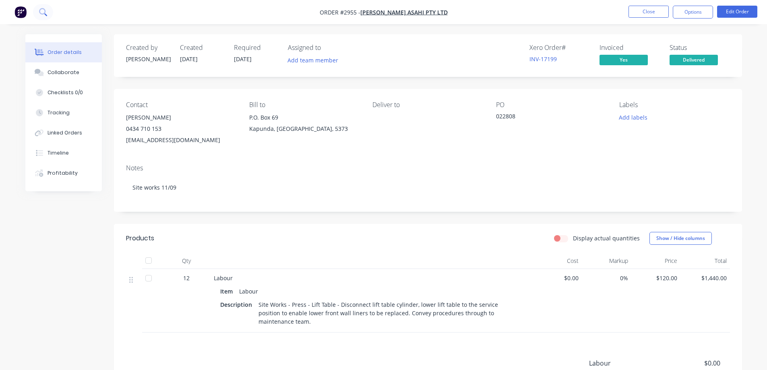
click at [46, 9] on icon at bounding box center [43, 12] width 8 height 8
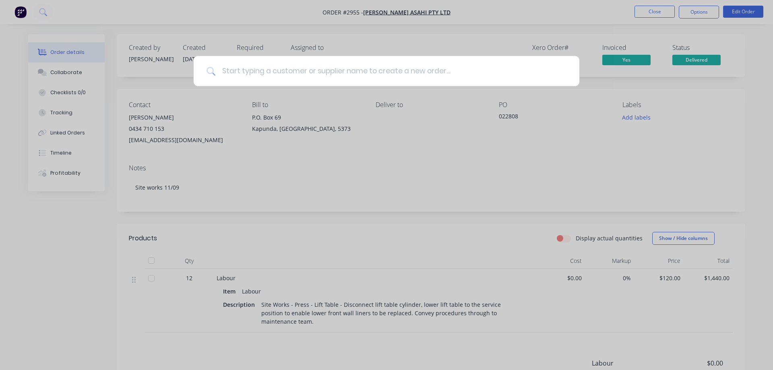
click at [284, 73] on input at bounding box center [391, 71] width 351 height 30
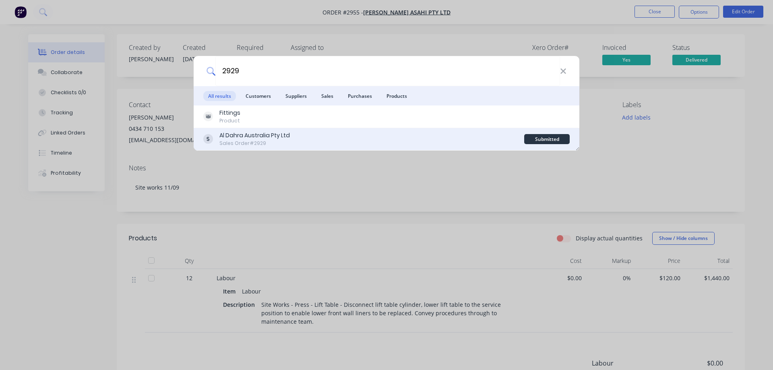
type input "2929"
click at [290, 140] on div "Al Dahra Australia Pty Ltd Sales Order #2929" at bounding box center [363, 139] width 321 height 16
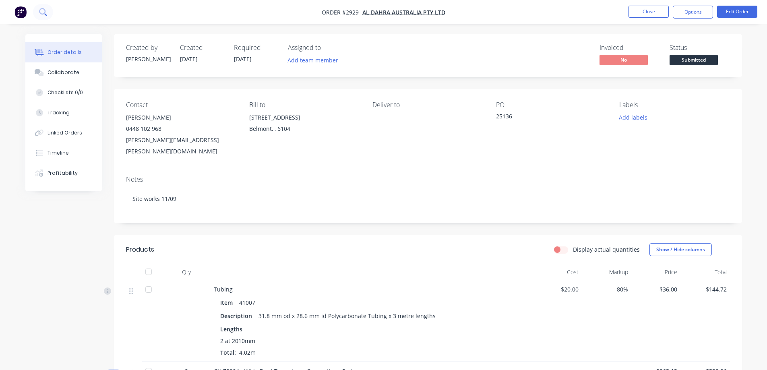
click at [45, 11] on icon at bounding box center [42, 11] width 6 height 6
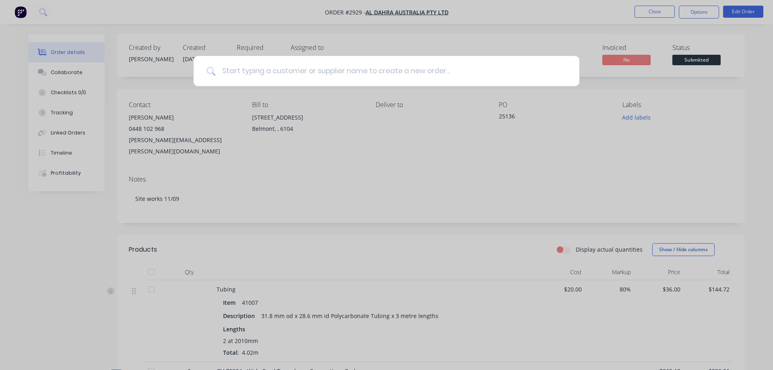
click at [241, 72] on input at bounding box center [391, 71] width 351 height 30
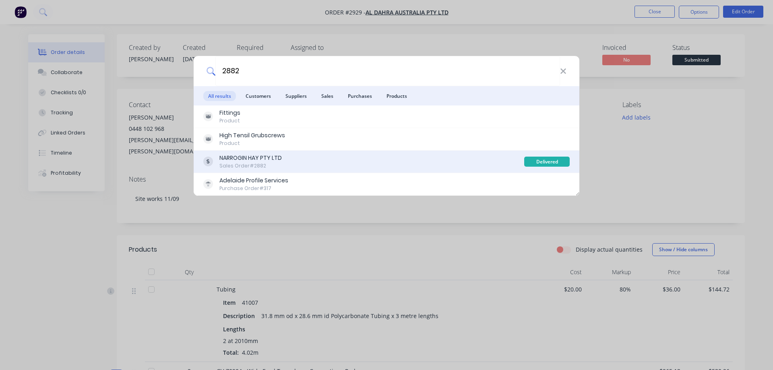
type input "2882"
click at [312, 155] on div "NARROGIN HAY PTY LTD Sales Order #2882" at bounding box center [363, 162] width 321 height 16
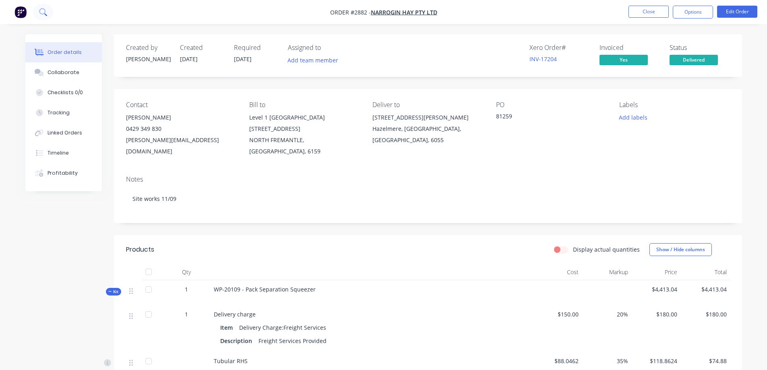
click at [46, 11] on icon at bounding box center [43, 12] width 8 height 8
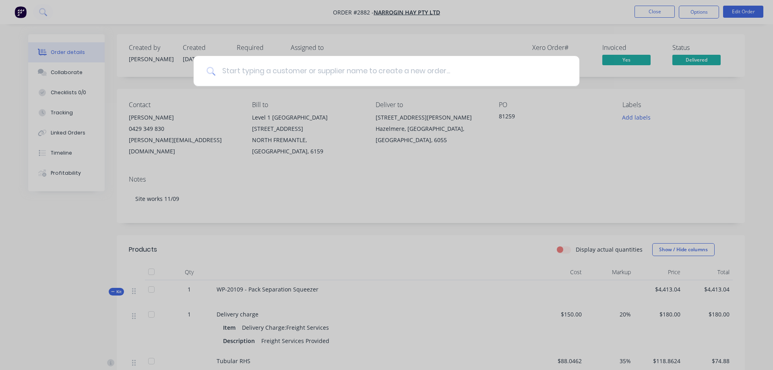
click at [281, 74] on input at bounding box center [391, 71] width 351 height 30
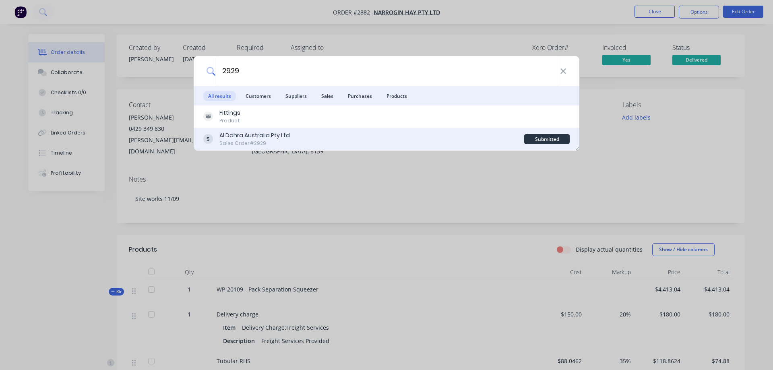
type input "2929"
click at [266, 136] on div "Al Dahra Australia Pty Ltd" at bounding box center [255, 135] width 70 height 8
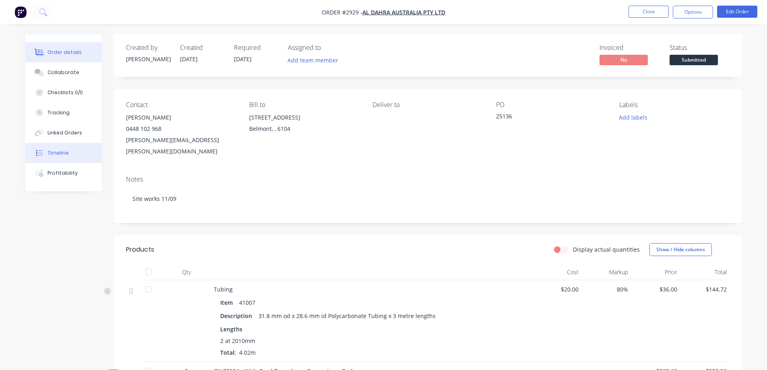
click at [69, 152] on button "Timeline" at bounding box center [63, 153] width 77 height 20
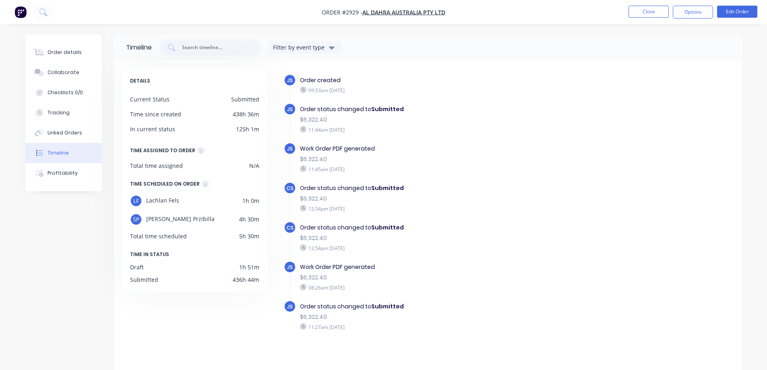
click at [346, 290] on div "08:26am [DATE]" at bounding box center [439, 287] width 279 height 7
click at [343, 169] on div "11:45am [DATE]" at bounding box center [439, 169] width 279 height 7
click at [86, 176] on button "Profitability" at bounding box center [63, 173] width 77 height 20
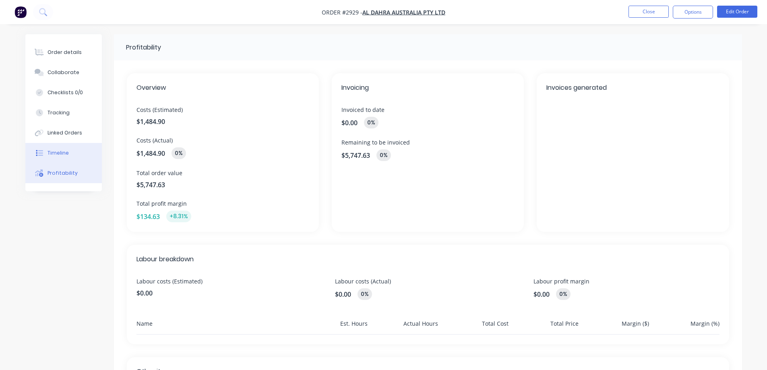
click at [66, 147] on button "Timeline" at bounding box center [63, 153] width 77 height 20
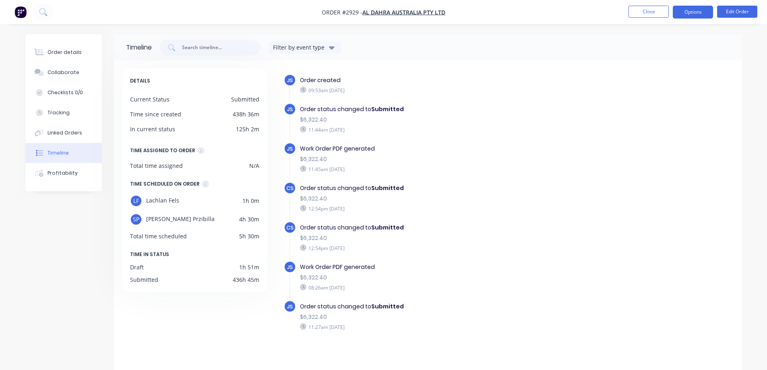
click at [699, 13] on button "Options" at bounding box center [693, 12] width 40 height 13
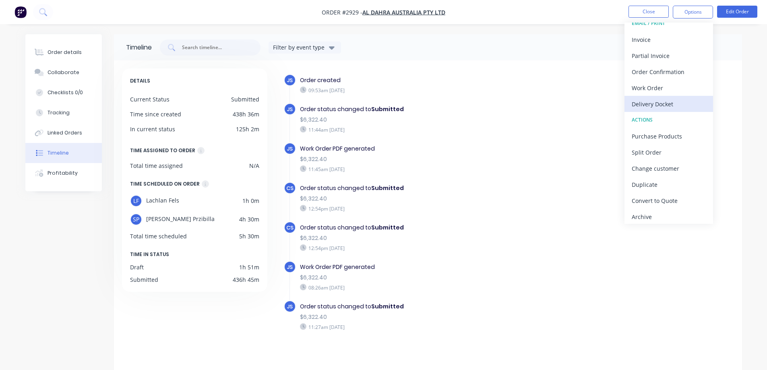
scroll to position [12, 0]
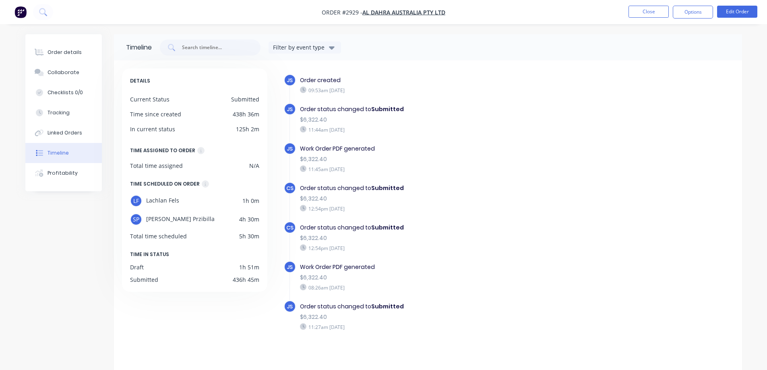
click at [741, 128] on div "DETAILS Current Status Submitted Time since created 438h 36m In current status …" at bounding box center [428, 216] width 628 height 312
click at [86, 131] on button "Linked Orders" at bounding box center [63, 133] width 77 height 20
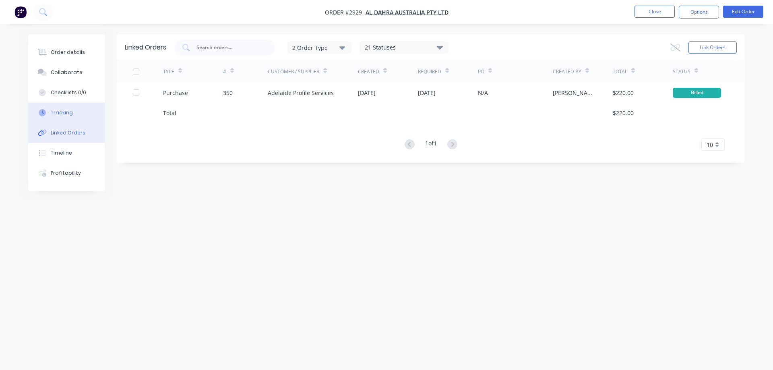
click at [80, 112] on button "Tracking" at bounding box center [66, 113] width 77 height 20
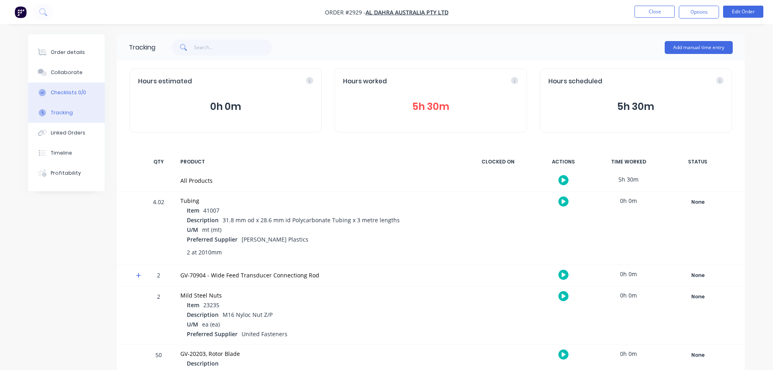
click at [76, 94] on div "Checklists 0/0" at bounding box center [68, 92] width 35 height 7
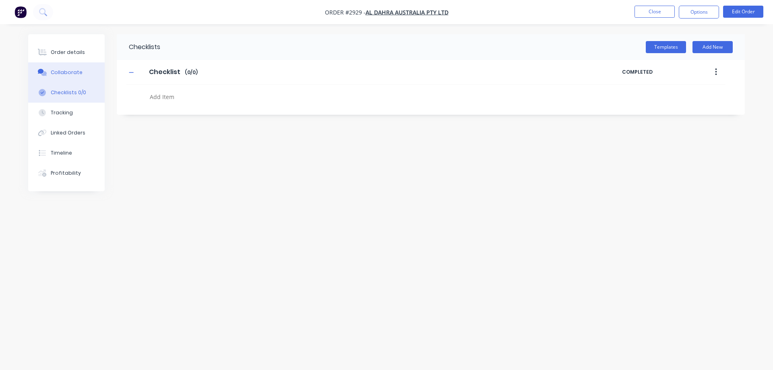
click at [78, 75] on div "Collaborate" at bounding box center [67, 72] width 32 height 7
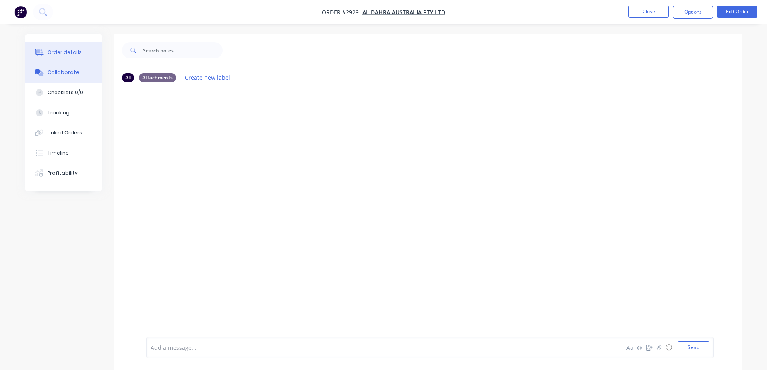
click at [76, 55] on div "Order details" at bounding box center [65, 52] width 34 height 7
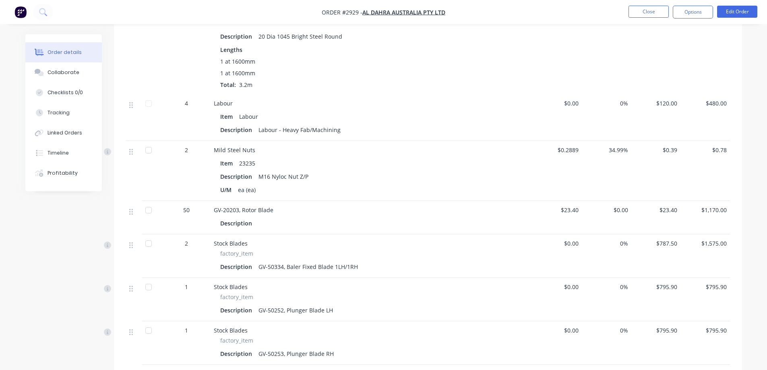
scroll to position [443, 0]
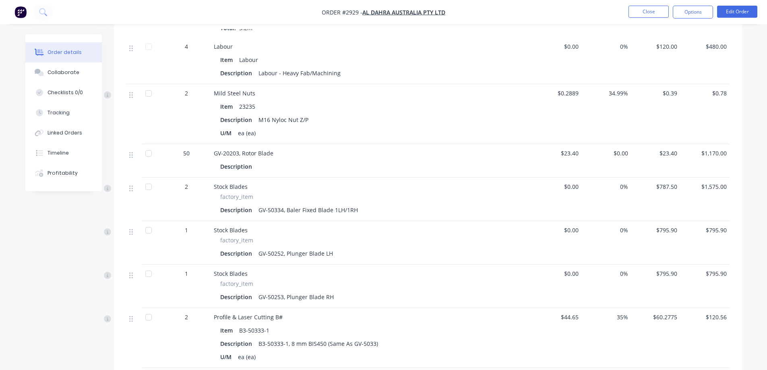
click at [245, 193] on span "factory_item" at bounding box center [236, 197] width 33 height 8
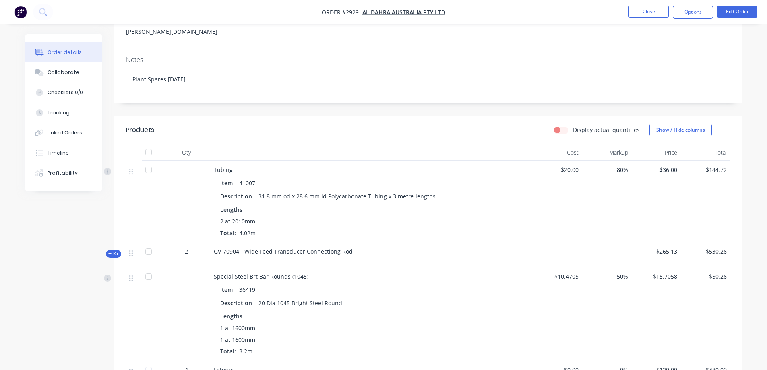
scroll to position [161, 0]
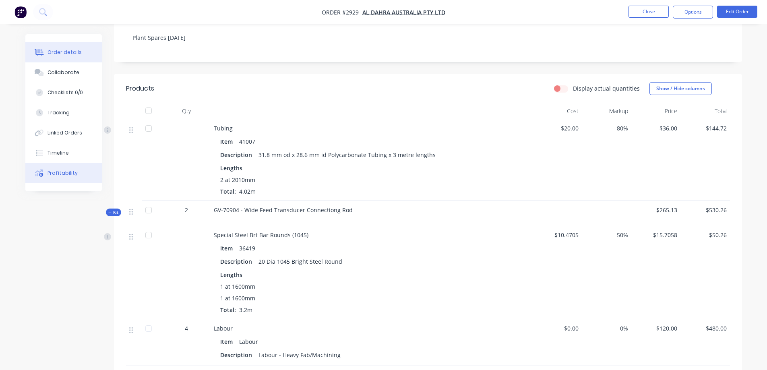
click at [85, 167] on button "Profitability" at bounding box center [63, 173] width 77 height 20
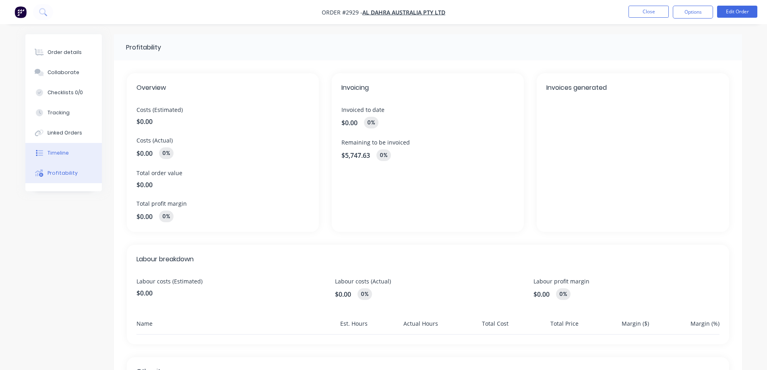
click at [78, 156] on button "Timeline" at bounding box center [63, 153] width 77 height 20
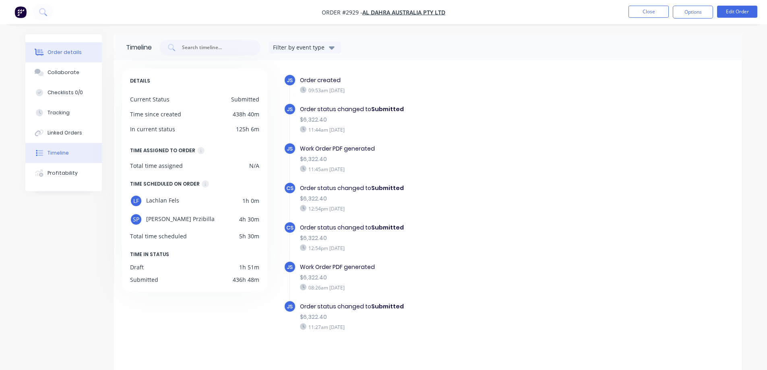
click at [69, 54] on div "Order details" at bounding box center [65, 52] width 34 height 7
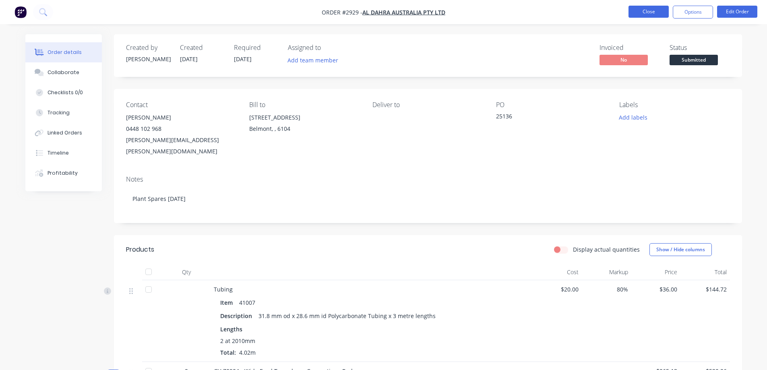
click at [640, 10] on button "Close" at bounding box center [649, 12] width 40 height 12
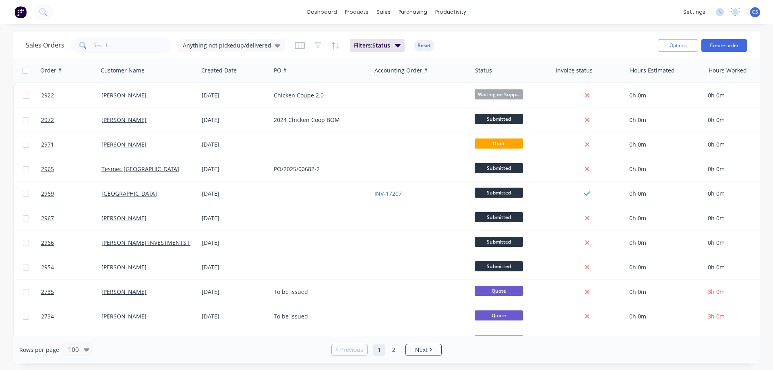
click at [17, 12] on img at bounding box center [21, 12] width 12 height 12
